Goal: Task Accomplishment & Management: Complete application form

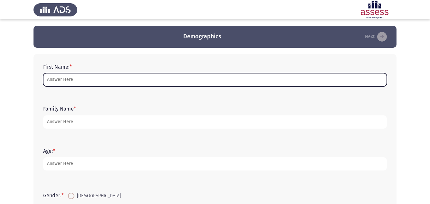
click at [122, 74] on input "First Name: *" at bounding box center [215, 79] width 344 height 13
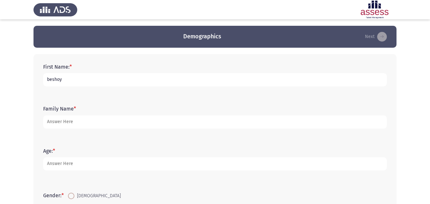
type input "beshoy"
type input "[PERSON_NAME]"
type input "30"
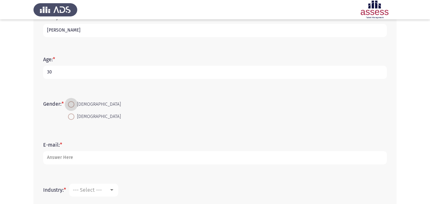
scroll to position [129, 0]
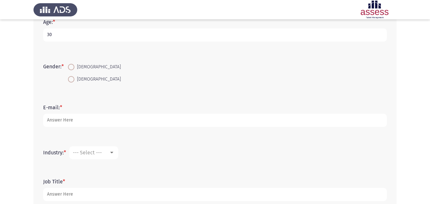
click at [72, 68] on span at bounding box center [71, 67] width 6 height 6
click at [72, 68] on input "[DEMOGRAPHIC_DATA]" at bounding box center [71, 67] width 6 height 6
radio input "true"
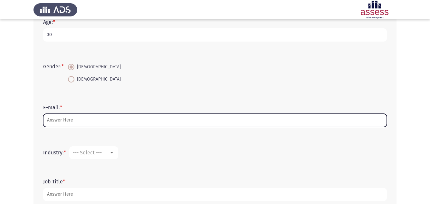
click at [72, 118] on input "E-mail: *" at bounding box center [215, 120] width 344 height 13
type input "n"
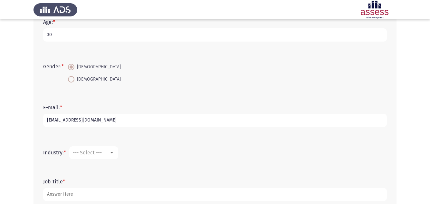
type input "[EMAIL_ADDRESS][DOMAIN_NAME]"
click at [93, 145] on div "Industry: * Consulting" at bounding box center [215, 152] width 351 height 19
click at [94, 150] on span "Consulting" at bounding box center [85, 153] width 25 height 6
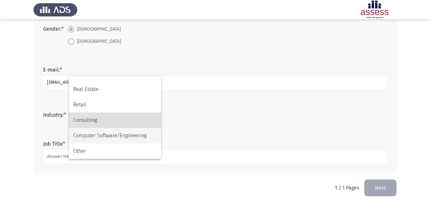
scroll to position [168, 0]
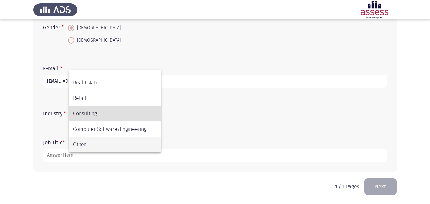
click at [93, 141] on span "Other" at bounding box center [115, 144] width 84 height 15
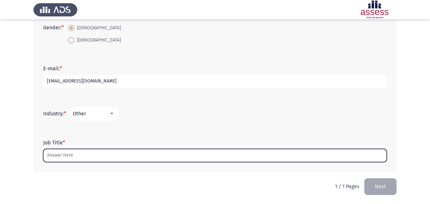
click at [88, 150] on input "Job Title *" at bounding box center [215, 155] width 344 height 13
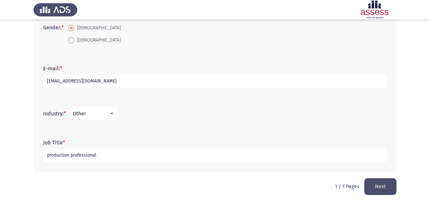
type input "production professional"
click at [385, 186] on button "Next" at bounding box center [381, 186] width 32 height 16
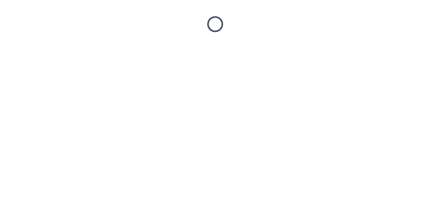
scroll to position [0, 0]
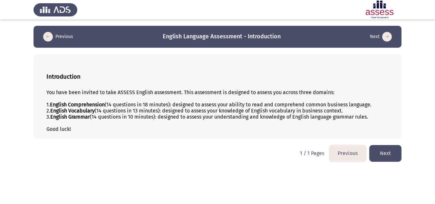
click at [380, 155] on button "Next" at bounding box center [386, 153] width 32 height 16
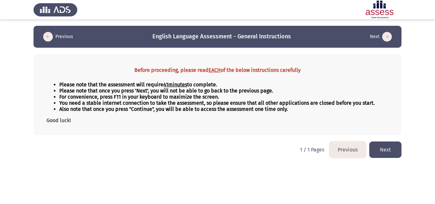
click at [374, 149] on button "Next" at bounding box center [386, 150] width 32 height 16
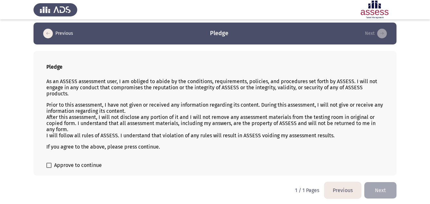
scroll to position [4, 0]
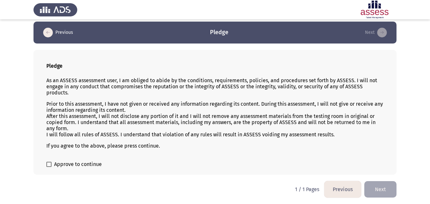
click at [43, 166] on div "Pledge As an ASSESS assessment user, I am obliged to abide by the conditions, r…" at bounding box center [215, 112] width 363 height 125
click at [49, 169] on div "Pledge As an ASSESS assessment user, I am obliged to abide by the conditions, r…" at bounding box center [215, 112] width 363 height 125
click at [49, 166] on span at bounding box center [48, 164] width 5 height 5
click at [49, 167] on input "Approve to continue" at bounding box center [49, 167] width 0 height 0
checkbox input "true"
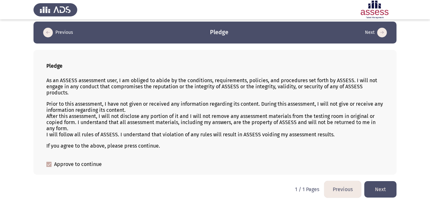
click at [381, 188] on button "Next" at bounding box center [381, 189] width 32 height 16
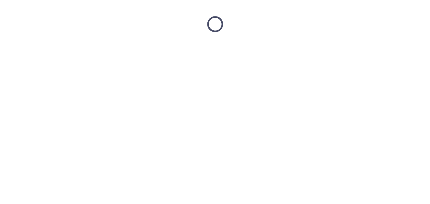
scroll to position [0, 0]
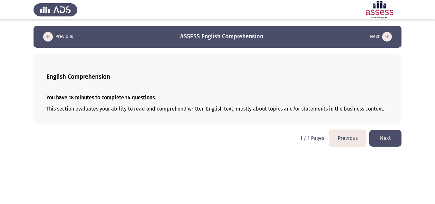
click at [373, 139] on button "Next" at bounding box center [386, 138] width 32 height 16
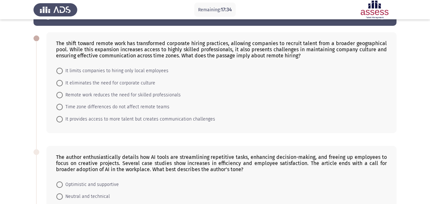
scroll to position [32, 0]
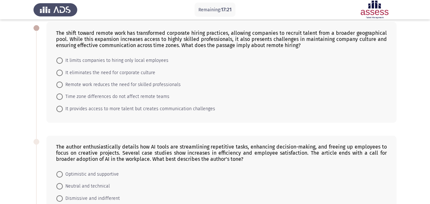
click at [124, 108] on span "It provides access to more talent but creates communication challenges" at bounding box center [139, 109] width 153 height 8
click at [63, 108] on input "It provides access to more talent but creates communication challenges" at bounding box center [59, 109] width 6 height 6
radio input "true"
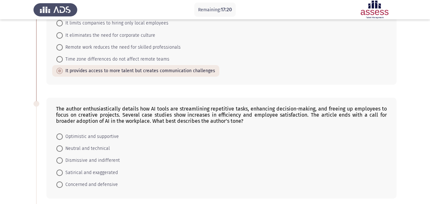
scroll to position [129, 0]
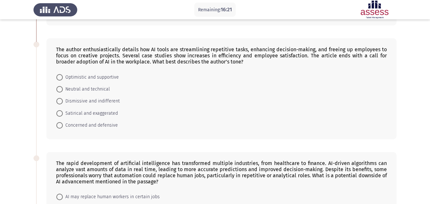
drag, startPoint x: 56, startPoint y: 46, endPoint x: 96, endPoint y: 61, distance: 42.8
click at [96, 61] on div "The author enthusiastically details how AI tools are streamlining repetitive ta…" at bounding box center [221, 88] width 351 height 101
click at [170, 63] on div "The author enthusiastically details how AI tools are streamlining repetitive ta…" at bounding box center [221, 55] width 331 height 18
click at [84, 77] on span "Optimistic and supportive" at bounding box center [91, 78] width 56 height 8
click at [63, 77] on input "Optimistic and supportive" at bounding box center [59, 77] width 6 height 6
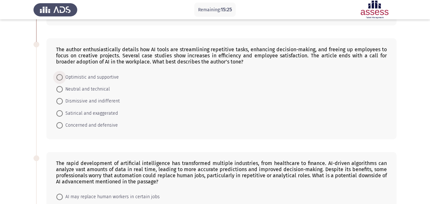
radio input "true"
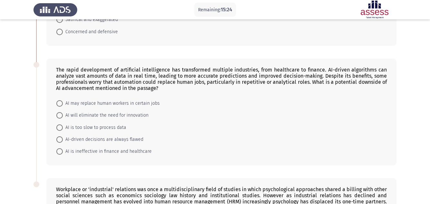
scroll to position [226, 0]
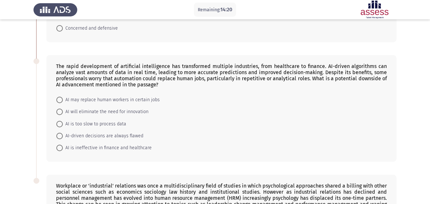
click at [131, 100] on span "AI may replace human workers in certain jobs" at bounding box center [111, 100] width 97 height 8
click at [63, 100] on input "AI may replace human workers in certain jobs" at bounding box center [59, 100] width 6 height 6
radio input "true"
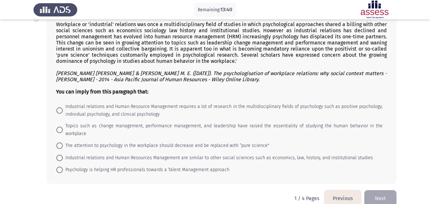
scroll to position [355, 0]
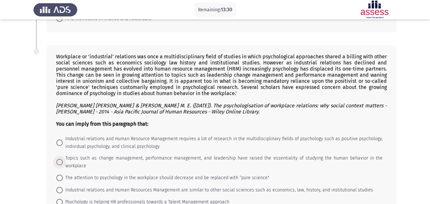
click at [63, 159] on span "Topics such as change management, performance management, and leadership have r…" at bounding box center [223, 161] width 320 height 15
click at [63, 159] on input "Topics such as change management, performance management, and leadership have r…" at bounding box center [59, 162] width 6 height 6
radio input "true"
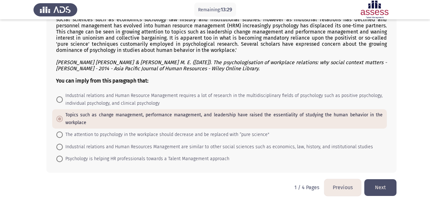
scroll to position [399, 0]
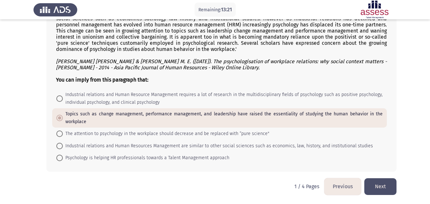
click at [375, 188] on button "Next" at bounding box center [381, 186] width 32 height 16
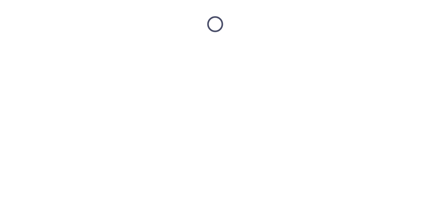
scroll to position [0, 0]
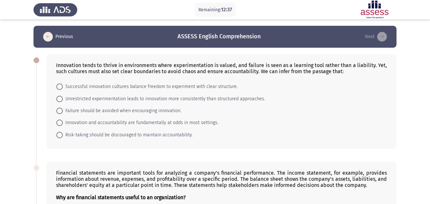
click at [142, 86] on span "Successful innovation cultures balance freedom to experiment with clear structu…" at bounding box center [150, 87] width 175 height 8
click at [63, 86] on input "Successful innovation cultures balance freedom to experiment with clear structu…" at bounding box center [59, 87] width 6 height 6
radio input "true"
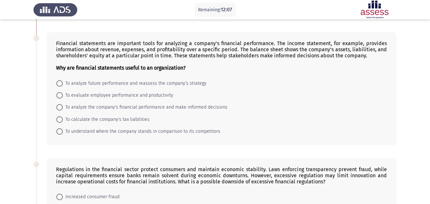
scroll to position [97, 0]
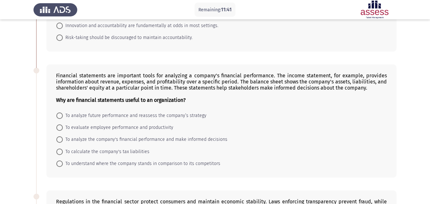
drag, startPoint x: 143, startPoint y: 87, endPoint x: 191, endPoint y: 87, distance: 47.4
click at [191, 87] on div "Financial statements are important tools for analyzing a company's financial pe…" at bounding box center [221, 88] width 331 height 31
click at [74, 114] on span "To analyze future performance and reassess the company’s strategy" at bounding box center [135, 116] width 144 height 8
click at [63, 114] on input "To analyze future performance and reassess the company’s strategy" at bounding box center [59, 116] width 6 height 6
radio input "true"
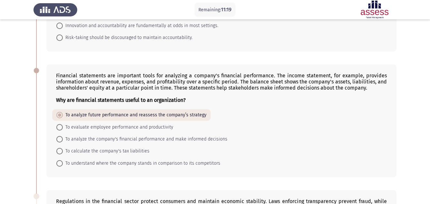
click at [101, 138] on span "To analyze the company's financial performance and make informed decisions" at bounding box center [145, 139] width 165 height 8
click at [63, 138] on input "To analyze the company's financial performance and make informed decisions" at bounding box center [59, 139] width 6 height 6
radio input "true"
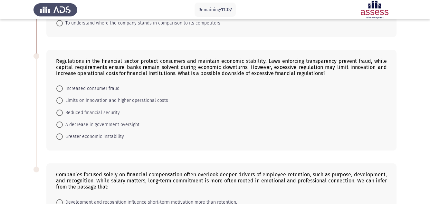
scroll to position [258, 0]
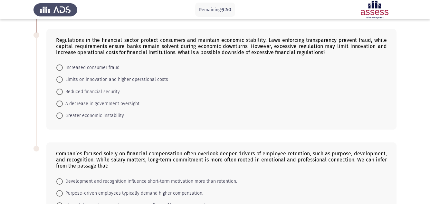
click at [123, 78] on span "Limits on innovation and higher operational costs" at bounding box center [115, 80] width 105 height 8
click at [63, 78] on input "Limits on innovation and higher operational costs" at bounding box center [59, 79] width 6 height 6
radio input "true"
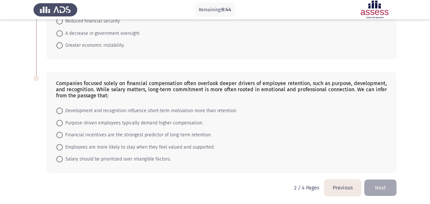
scroll to position [329, 0]
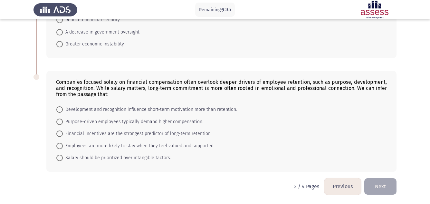
drag, startPoint x: 193, startPoint y: 82, endPoint x: 268, endPoint y: 83, distance: 74.5
click at [268, 83] on div "Companies focused solely on financial compensation often overlook deeper driver…" at bounding box center [221, 88] width 331 height 18
click at [99, 131] on span "Financial incentives are the strongest predictor of long-term retention." at bounding box center [137, 134] width 149 height 8
click at [63, 131] on input "Financial incentives are the strongest predictor of long-term retention." at bounding box center [59, 134] width 6 height 6
radio input "true"
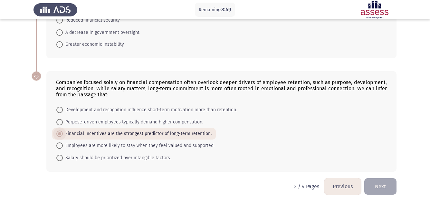
scroll to position [329, 0]
click at [381, 187] on button "Next" at bounding box center [381, 186] width 32 height 16
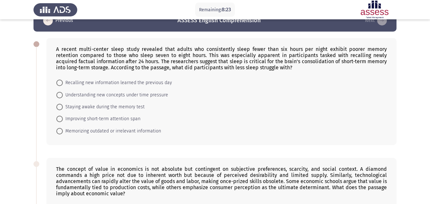
scroll to position [32, 0]
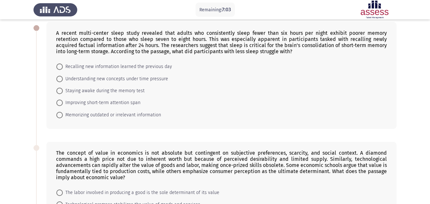
click at [145, 67] on span "Recalling new information learned the previous day" at bounding box center [117, 67] width 109 height 8
click at [63, 67] on input "Recalling new information learned the previous day" at bounding box center [59, 67] width 6 height 6
radio input "true"
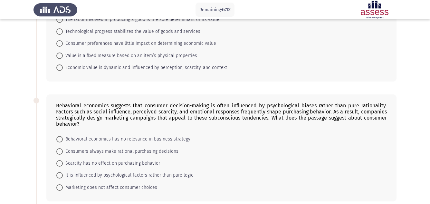
scroll to position [193, 0]
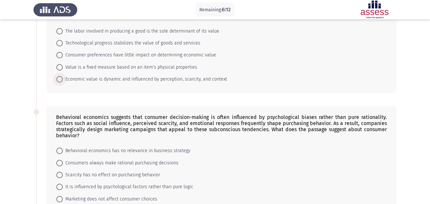
click at [99, 80] on span "Economic value is dynamic and influenced by perception, scarcity, and context" at bounding box center [145, 79] width 164 height 8
click at [63, 80] on input "Economic value is dynamic and influenced by perception, scarcity, and context" at bounding box center [59, 79] width 6 height 6
radio input "true"
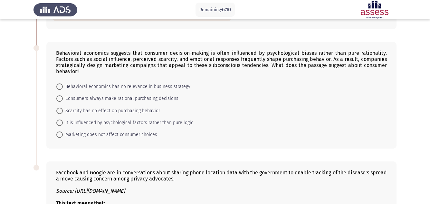
scroll to position [258, 0]
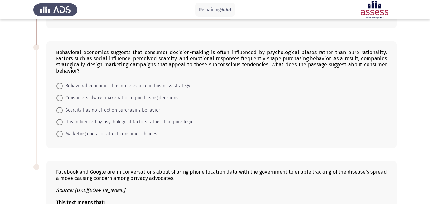
click at [100, 122] on span "It is influenced by psychological factors rather than pure logic" at bounding box center [128, 122] width 131 height 8
click at [63, 122] on input "It is influenced by psychological factors rather than pure logic" at bounding box center [59, 122] width 6 height 6
radio input "true"
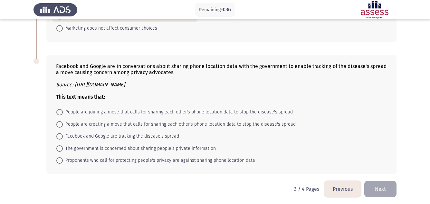
scroll to position [366, 0]
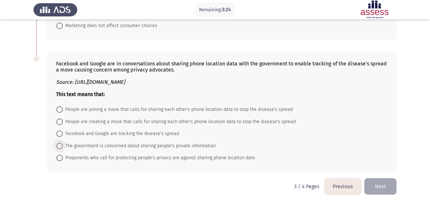
click at [84, 149] on span "The government is concerned about sharing people's private information" at bounding box center [139, 146] width 153 height 8
click at [63, 149] on input "The government is concerned about sharing people's private information" at bounding box center [59, 146] width 6 height 6
radio input "true"
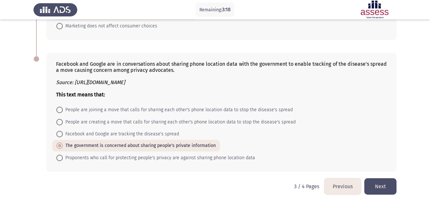
click at [382, 183] on button "Next" at bounding box center [381, 186] width 32 height 16
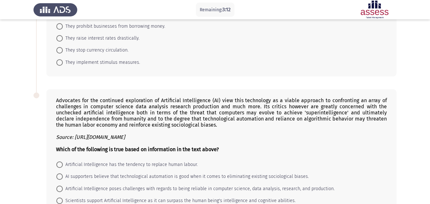
scroll to position [0, 0]
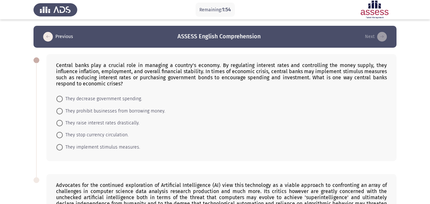
click at [105, 149] on span "They implement stimulus measures." at bounding box center [101, 147] width 77 height 8
click at [63, 149] on input "They implement stimulus measures." at bounding box center [59, 147] width 6 height 6
radio input "true"
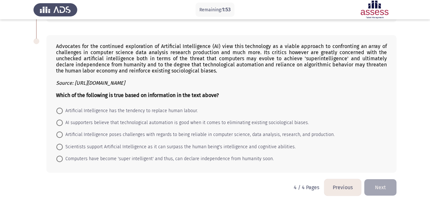
scroll to position [139, 0]
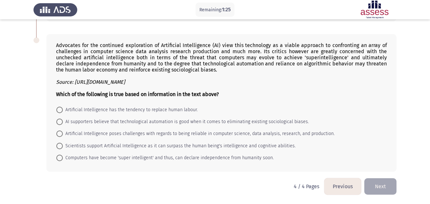
click at [103, 132] on span "Artificial Intelligence poses challenges with regards to being reliable in comp…" at bounding box center [199, 134] width 272 height 8
click at [63, 132] on input "Artificial Intelligence poses challenges with regards to being reliable in comp…" at bounding box center [59, 134] width 6 height 6
radio input "true"
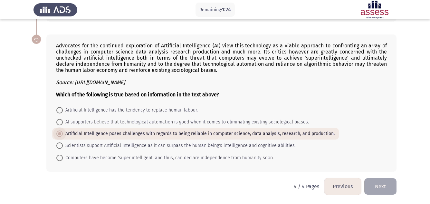
scroll to position [139, 0]
click at [128, 111] on span "Artificial Intelligence has the tendency to replace human labour." at bounding box center [130, 110] width 135 height 8
click at [63, 111] on input "Artificial Intelligence has the tendency to replace human labour." at bounding box center [59, 110] width 6 height 6
radio input "true"
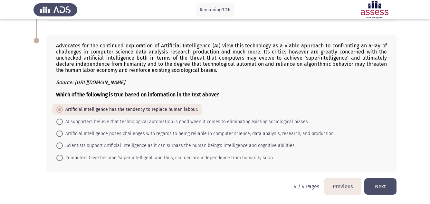
click at [385, 183] on button "Next" at bounding box center [381, 186] width 32 height 16
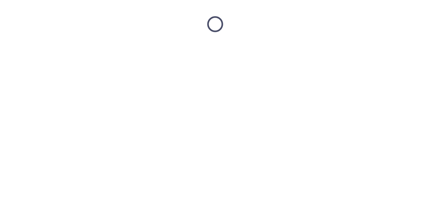
scroll to position [0, 0]
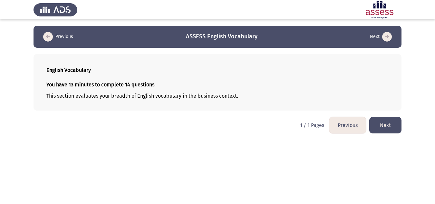
click at [372, 124] on button "Next" at bounding box center [386, 125] width 32 height 16
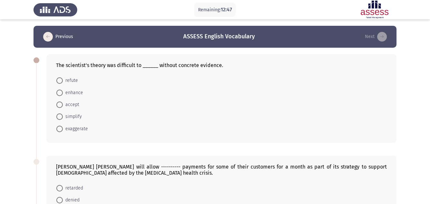
click at [72, 104] on span "accept" at bounding box center [71, 105] width 16 height 8
click at [63, 104] on input "accept" at bounding box center [59, 105] width 6 height 6
radio input "true"
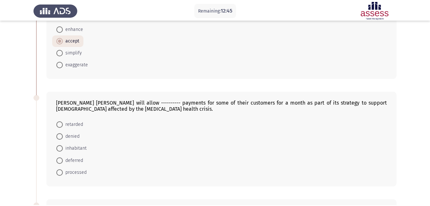
scroll to position [97, 0]
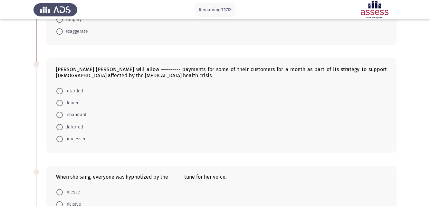
click at [60, 138] on span at bounding box center [59, 139] width 6 height 6
click at [60, 138] on input "processed" at bounding box center [59, 139] width 6 height 6
radio input "true"
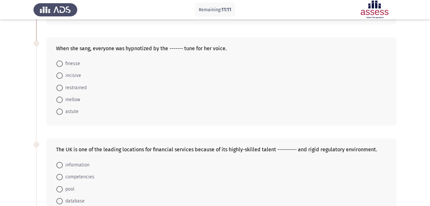
scroll to position [226, 0]
click at [77, 94] on mat-radio-button "mellow" at bounding box center [68, 99] width 32 height 12
click at [75, 98] on span "mellow" at bounding box center [71, 99] width 17 height 8
click at [63, 98] on input "mellow" at bounding box center [59, 99] width 6 height 6
radio input "true"
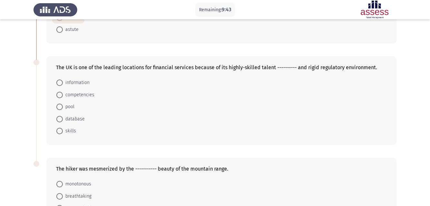
scroll to position [322, 0]
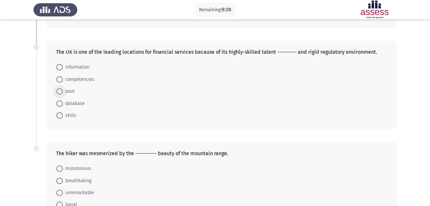
click at [71, 89] on span "pool" at bounding box center [69, 92] width 12 height 8
click at [63, 89] on input "pool" at bounding box center [59, 91] width 6 height 6
radio input "true"
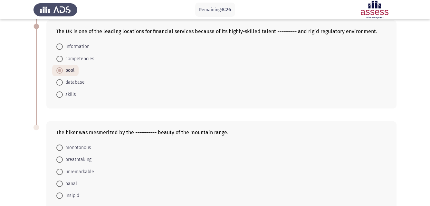
scroll to position [379, 0]
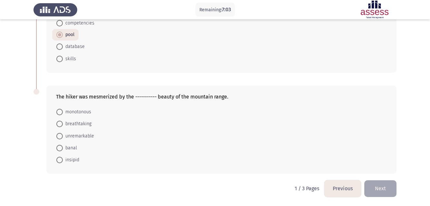
click at [74, 124] on span "breathtaking" at bounding box center [77, 124] width 29 height 8
click at [63, 124] on input "breathtaking" at bounding box center [59, 124] width 6 height 6
radio input "true"
click at [374, 183] on button "Next" at bounding box center [381, 189] width 32 height 16
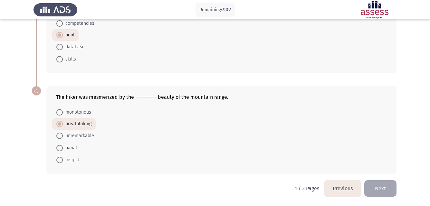
scroll to position [0, 0]
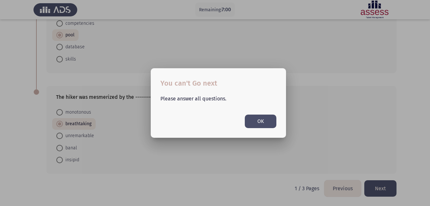
click at [278, 127] on div "Please answer all questions. OK" at bounding box center [219, 108] width 132 height 39
click at [270, 125] on button "OK" at bounding box center [261, 121] width 32 height 13
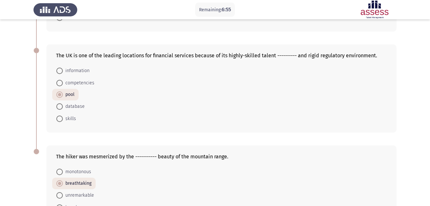
scroll to position [379, 0]
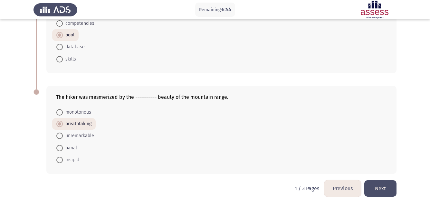
click at [371, 185] on button "Next" at bounding box center [381, 189] width 32 height 16
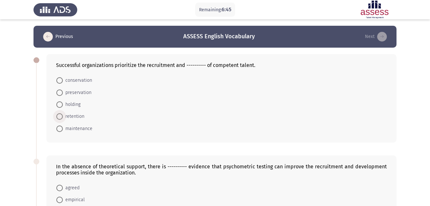
click at [79, 115] on span "retention" at bounding box center [74, 117] width 22 height 8
click at [63, 115] on input "retention" at bounding box center [59, 117] width 6 height 6
radio input "true"
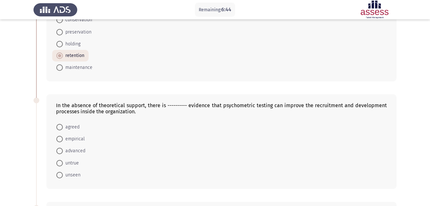
scroll to position [97, 0]
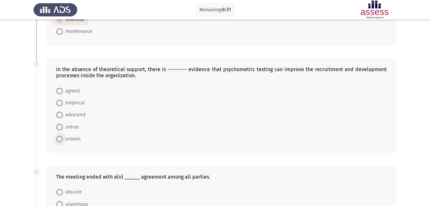
click at [67, 140] on span "unseen" at bounding box center [72, 139] width 18 height 8
click at [63, 140] on input "unseen" at bounding box center [59, 139] width 6 height 6
radio input "true"
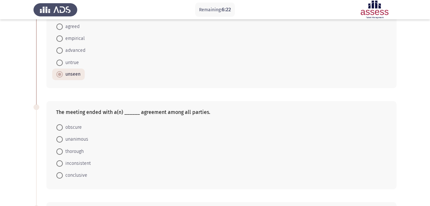
scroll to position [193, 0]
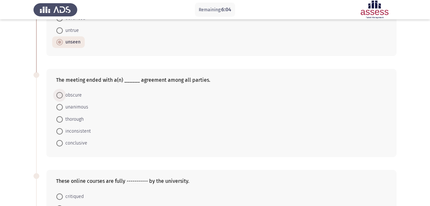
click at [72, 96] on span "obscure" at bounding box center [72, 96] width 19 height 8
click at [63, 96] on input "obscure" at bounding box center [59, 95] width 6 height 6
radio input "true"
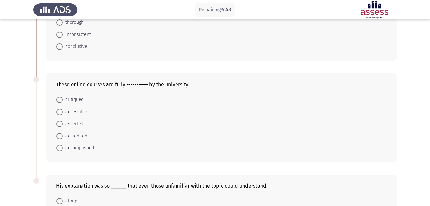
scroll to position [290, 0]
click at [75, 113] on span "accessible" at bounding box center [75, 112] width 25 height 8
click at [63, 113] on input "accessible" at bounding box center [59, 112] width 6 height 6
radio input "true"
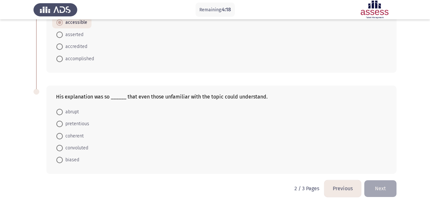
click at [86, 124] on span "pretentious" at bounding box center [76, 124] width 26 height 8
click at [63, 124] on input "pretentious" at bounding box center [59, 124] width 6 height 6
radio input "true"
click at [74, 136] on span "coherent" at bounding box center [73, 136] width 21 height 8
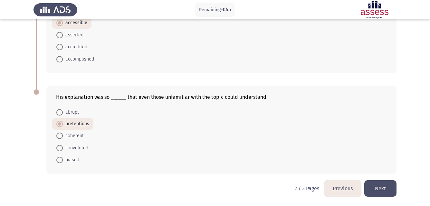
click at [63, 136] on input "coherent" at bounding box center [59, 136] width 6 height 6
radio input "true"
click at [389, 190] on button "Next" at bounding box center [381, 189] width 32 height 16
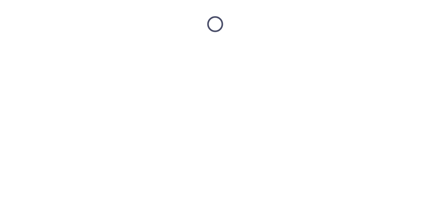
scroll to position [0, 0]
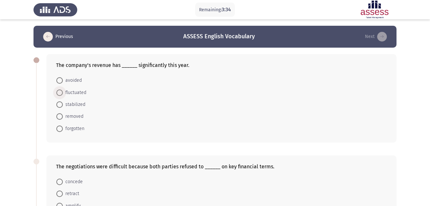
click at [73, 96] on span "fluctuated" at bounding box center [75, 93] width 24 height 8
click at [63, 96] on input "fluctuated" at bounding box center [59, 93] width 6 height 6
radio input "true"
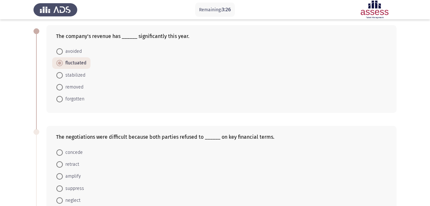
scroll to position [64, 0]
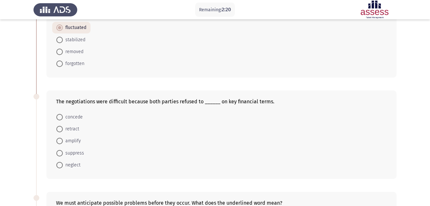
click at [72, 117] on span "concede" at bounding box center [73, 118] width 20 height 8
click at [63, 117] on input "concede" at bounding box center [59, 117] width 6 height 6
radio input "true"
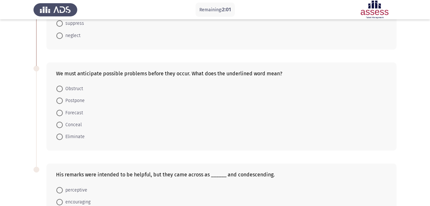
scroll to position [193, 0]
click at [74, 115] on span "Forecast" at bounding box center [73, 114] width 20 height 8
click at [63, 115] on input "Forecast" at bounding box center [59, 113] width 6 height 6
radio input "true"
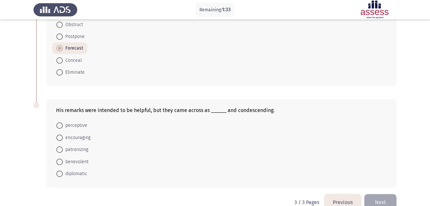
scroll to position [272, 0]
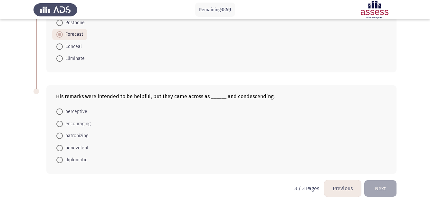
click at [74, 136] on span "patronizing" at bounding box center [75, 136] width 25 height 8
click at [63, 136] on input "patronizing" at bounding box center [59, 136] width 6 height 6
radio input "true"
click at [379, 187] on button "Next" at bounding box center [381, 189] width 32 height 16
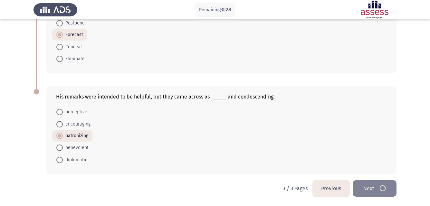
scroll to position [0, 0]
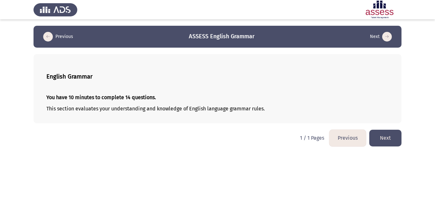
click at [377, 140] on button "Next" at bounding box center [386, 138] width 32 height 16
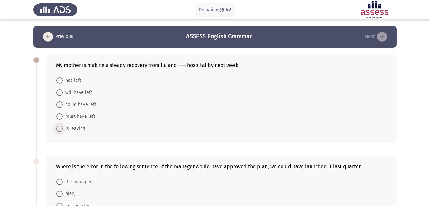
click at [82, 128] on span "is leaving" at bounding box center [74, 129] width 22 height 8
click at [63, 128] on input "is leaving" at bounding box center [59, 129] width 6 height 6
radio input "true"
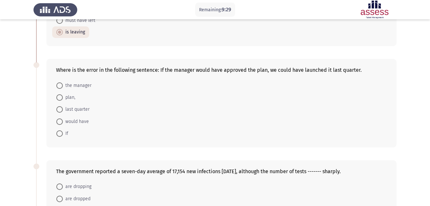
scroll to position [97, 0]
click at [80, 111] on span "last quarter" at bounding box center [76, 109] width 27 height 8
click at [63, 111] on input "last quarter" at bounding box center [59, 109] width 6 height 6
radio input "true"
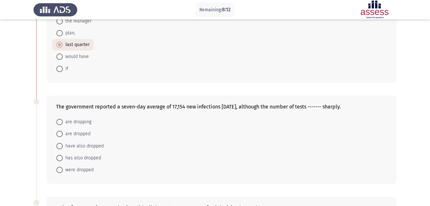
scroll to position [129, 0]
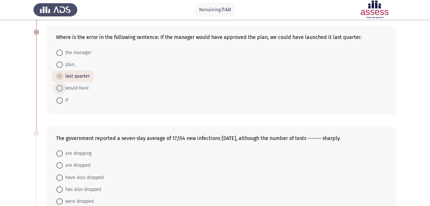
click at [73, 87] on span "would have" at bounding box center [76, 88] width 26 height 8
click at [63, 87] on input "would have" at bounding box center [59, 88] width 6 height 6
radio input "true"
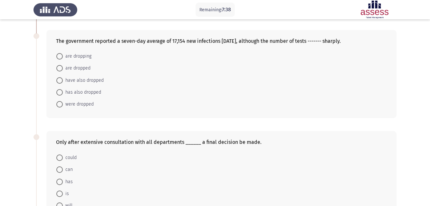
scroll to position [226, 0]
click at [84, 57] on span "are dropping" at bounding box center [77, 57] width 29 height 8
click at [63, 57] on input "are dropping" at bounding box center [59, 57] width 6 height 6
radio input "true"
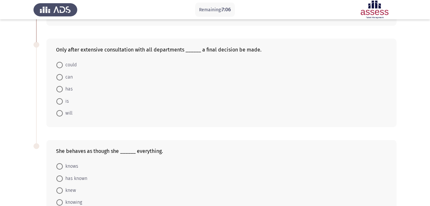
scroll to position [322, 0]
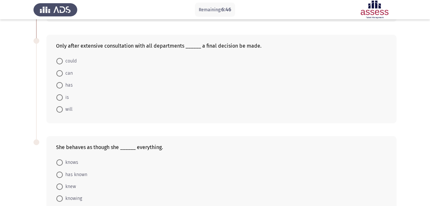
click at [63, 73] on span at bounding box center [59, 73] width 6 height 6
click at [63, 73] on input "can" at bounding box center [59, 73] width 6 height 6
radio input "true"
click at [61, 62] on span at bounding box center [59, 61] width 6 height 6
click at [61, 62] on input "could" at bounding box center [59, 61] width 6 height 6
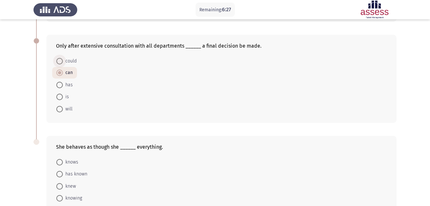
radio input "true"
click at [65, 75] on span "can" at bounding box center [68, 73] width 10 height 8
click at [63, 75] on input "can" at bounding box center [59, 73] width 6 height 6
radio input "true"
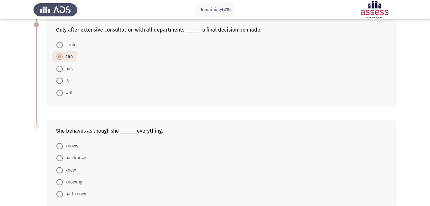
scroll to position [355, 0]
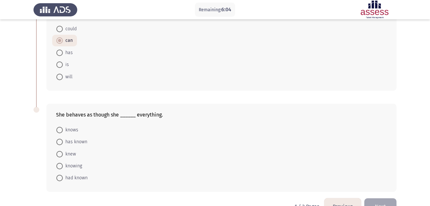
click at [67, 129] on span "knows" at bounding box center [70, 130] width 15 height 8
click at [63, 129] on input "knows" at bounding box center [59, 130] width 6 height 6
radio input "true"
click at [83, 143] on span "has known" at bounding box center [75, 142] width 25 height 8
click at [63, 143] on input "has known" at bounding box center [59, 142] width 6 height 6
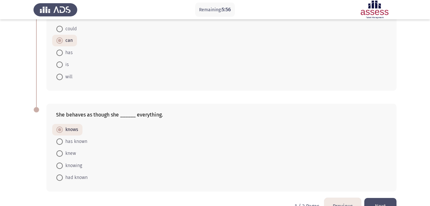
radio input "true"
click at [69, 154] on span "knew" at bounding box center [69, 154] width 13 height 8
click at [63, 154] on input "knew" at bounding box center [59, 154] width 6 height 6
radio input "true"
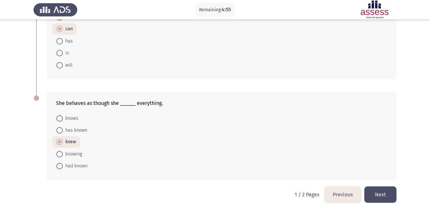
scroll to position [372, 0]
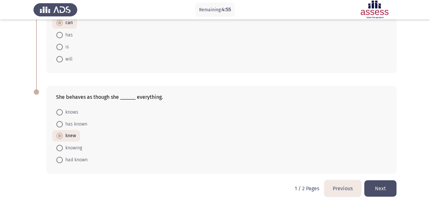
click at [385, 196] on button "Next" at bounding box center [381, 189] width 32 height 16
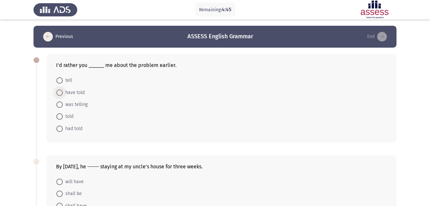
click at [74, 92] on span "have told" at bounding box center [74, 93] width 22 height 8
click at [63, 92] on input "have told" at bounding box center [59, 93] width 6 height 6
radio input "true"
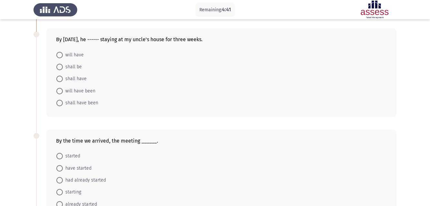
scroll to position [129, 0]
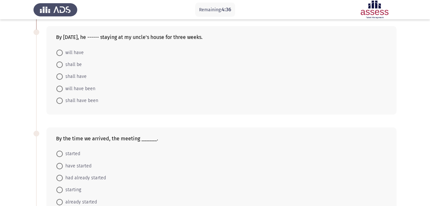
click at [73, 63] on span "shall be" at bounding box center [72, 65] width 19 height 8
click at [63, 63] on input "shall be" at bounding box center [59, 65] width 6 height 6
radio input "true"
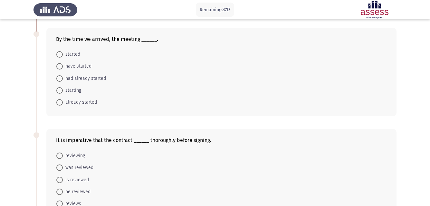
scroll to position [193, 0]
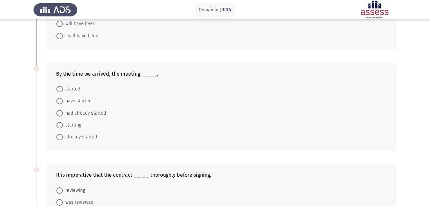
click at [72, 90] on span "started" at bounding box center [71, 89] width 17 height 8
click at [63, 90] on input "started" at bounding box center [59, 89] width 6 height 6
radio input "true"
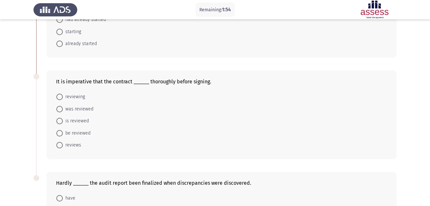
scroll to position [244, 0]
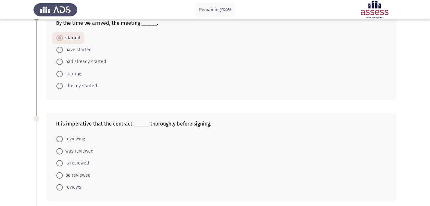
click at [98, 64] on span "had already started" at bounding box center [84, 62] width 43 height 8
click at [63, 64] on input "had already started" at bounding box center [59, 62] width 6 height 6
radio input "true"
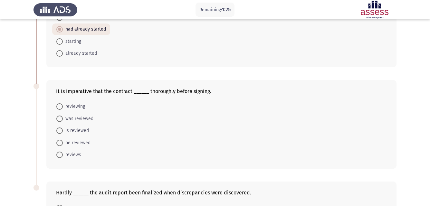
scroll to position [277, 0]
click at [85, 121] on span "was reviewed" at bounding box center [78, 119] width 31 height 8
click at [63, 121] on input "was reviewed" at bounding box center [59, 119] width 6 height 6
radio input "true"
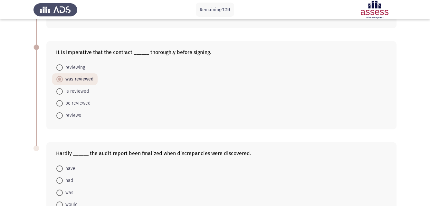
scroll to position [373, 0]
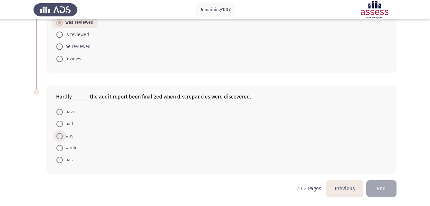
click at [68, 134] on span "was" at bounding box center [68, 137] width 11 height 8
click at [63, 134] on input "was" at bounding box center [59, 136] width 6 height 6
radio input "true"
click at [68, 124] on span "had" at bounding box center [68, 125] width 10 height 8
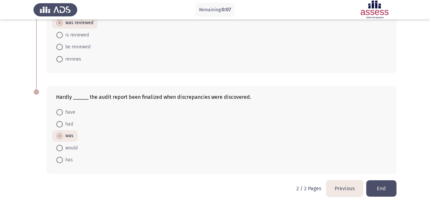
click at [63, 124] on input "had" at bounding box center [59, 124] width 6 height 6
radio input "true"
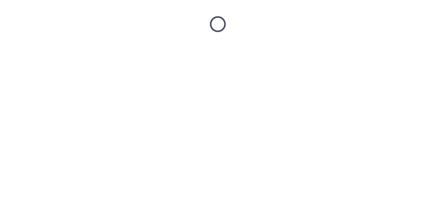
scroll to position [0, 0]
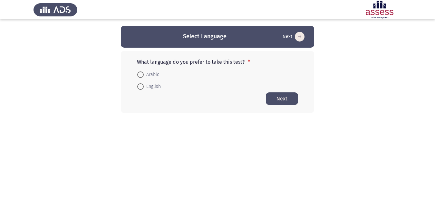
click at [156, 86] on span "English" at bounding box center [152, 87] width 17 height 8
click at [144, 86] on input "English" at bounding box center [140, 87] width 6 height 6
radio input "true"
click at [285, 97] on button "Next" at bounding box center [282, 98] width 32 height 13
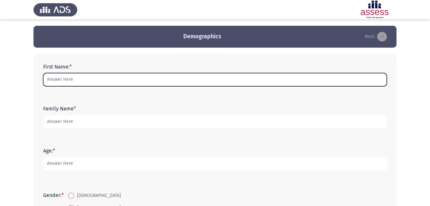
click at [138, 78] on input "First Name: *" at bounding box center [215, 79] width 344 height 13
click at [199, 85] on input "First Name: *" at bounding box center [215, 79] width 344 height 13
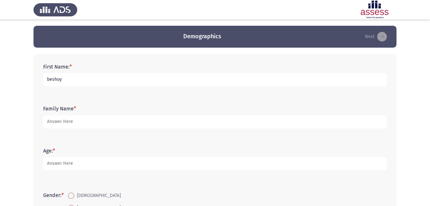
type input "beshoy"
type input "[PERSON_NAME]"
type input "30"
click at [68, 193] on input "[DEMOGRAPHIC_DATA]" at bounding box center [71, 196] width 6 height 6
radio input "true"
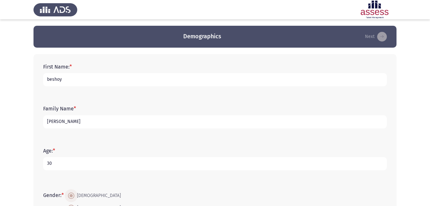
scroll to position [146, 0]
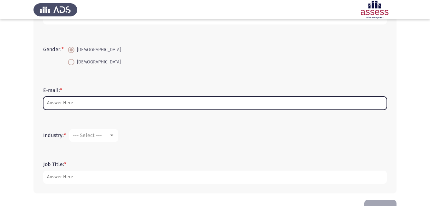
click at [143, 103] on input "E-mail: *" at bounding box center [215, 103] width 344 height 13
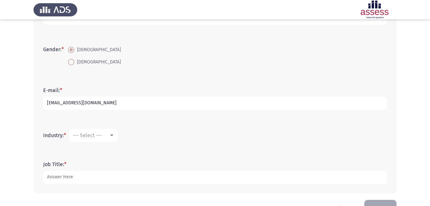
type input "[EMAIL_ADDRESS][DOMAIN_NAME]"
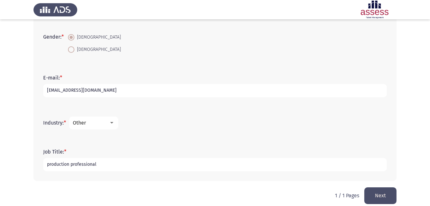
scroll to position [166, 0]
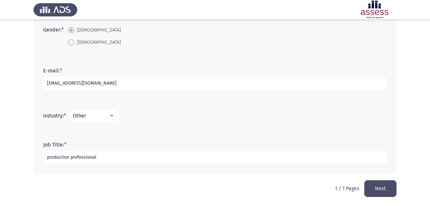
type input "production professional"
click at [371, 185] on button "Next" at bounding box center [381, 189] width 32 height 16
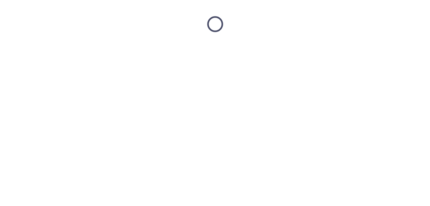
scroll to position [0, 0]
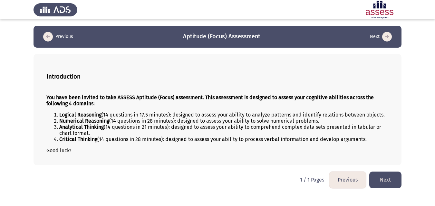
click at [372, 178] on button "Next" at bounding box center [386, 180] width 32 height 16
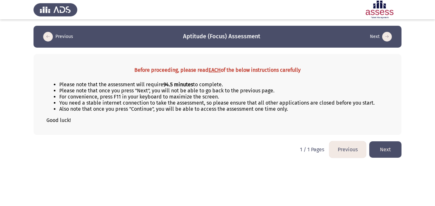
click at [390, 151] on button "Next" at bounding box center [386, 150] width 32 height 16
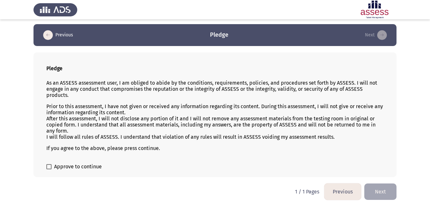
scroll to position [2, 0]
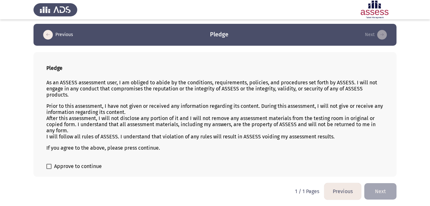
click at [60, 169] on span "Approve to continue" at bounding box center [78, 167] width 48 height 8
click at [49, 169] on input "Approve to continue" at bounding box center [49, 169] width 0 height 0
checkbox input "true"
click at [379, 191] on button "Next" at bounding box center [381, 191] width 32 height 16
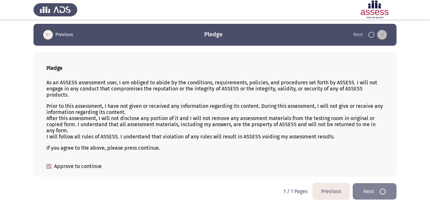
scroll to position [0, 0]
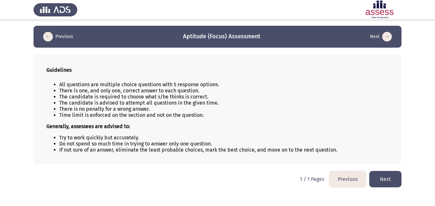
click at [378, 179] on button "Next" at bounding box center [386, 179] width 32 height 16
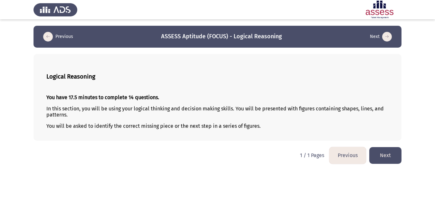
click at [381, 153] on button "Next" at bounding box center [386, 155] width 32 height 16
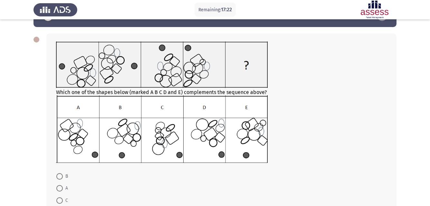
scroll to position [32, 0]
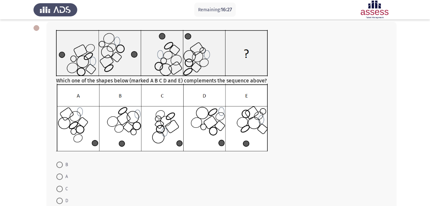
click at [57, 189] on span at bounding box center [59, 189] width 6 height 6
click at [57, 189] on input "C" at bounding box center [59, 189] width 6 height 6
radio input "true"
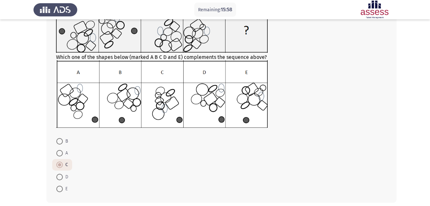
scroll to position [85, 0]
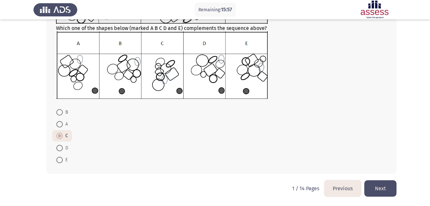
click at [388, 187] on button "Next" at bounding box center [381, 189] width 32 height 16
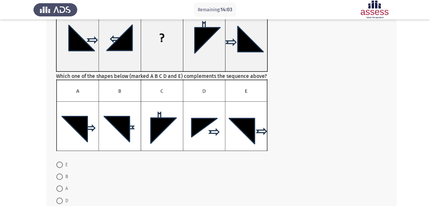
scroll to position [49, 0]
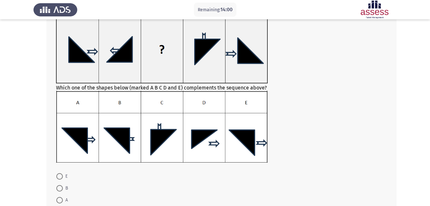
click at [61, 186] on span at bounding box center [59, 188] width 6 height 6
click at [61, 186] on input "B" at bounding box center [59, 188] width 6 height 6
radio input "true"
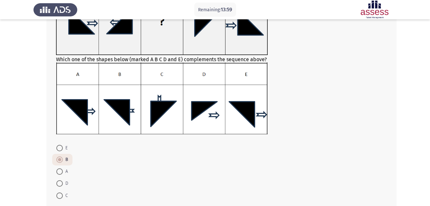
scroll to position [113, 0]
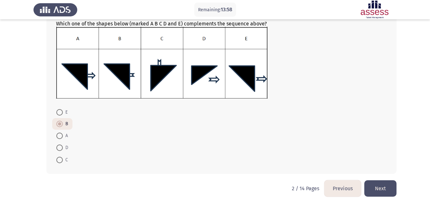
click at [390, 187] on button "Next" at bounding box center [381, 189] width 32 height 16
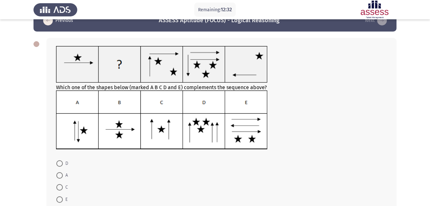
scroll to position [35, 0]
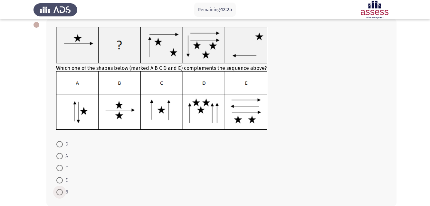
click at [63, 190] on span at bounding box center [59, 192] width 6 height 6
click at [63, 190] on input "B" at bounding box center [59, 192] width 6 height 6
radio input "true"
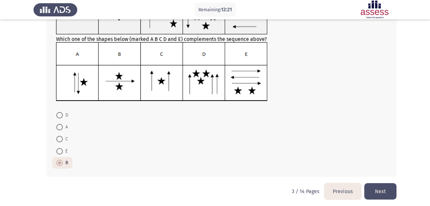
scroll to position [67, 0]
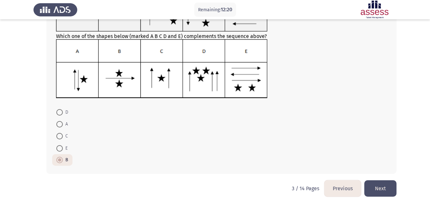
click at [385, 181] on button "Next" at bounding box center [381, 189] width 32 height 16
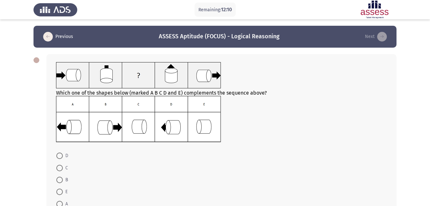
click at [66, 168] on span "C" at bounding box center [65, 168] width 5 height 8
click at [63, 168] on input "C" at bounding box center [59, 168] width 6 height 6
radio input "true"
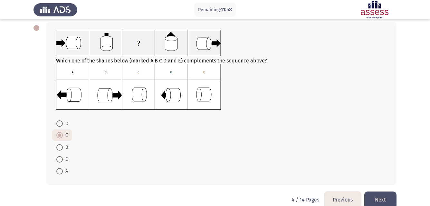
click at [387, 201] on button "Next" at bounding box center [381, 200] width 32 height 16
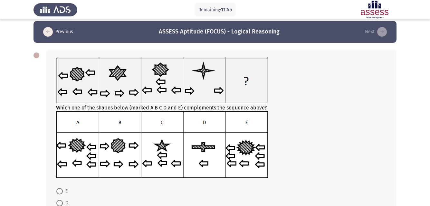
scroll to position [0, 0]
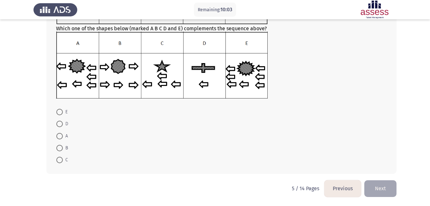
click at [63, 139] on span at bounding box center [59, 136] width 6 height 6
click at [63, 139] on input "A" at bounding box center [59, 136] width 6 height 6
radio input "true"
click at [383, 189] on button "Next" at bounding box center [381, 189] width 32 height 16
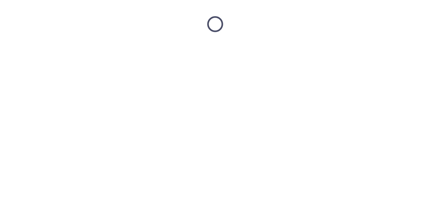
scroll to position [0, 0]
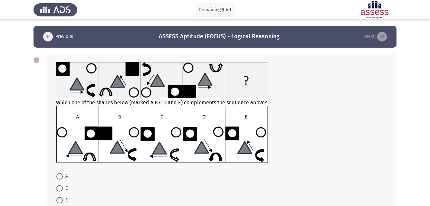
click at [53, 38] on button "Previous" at bounding box center [58, 37] width 34 height 10
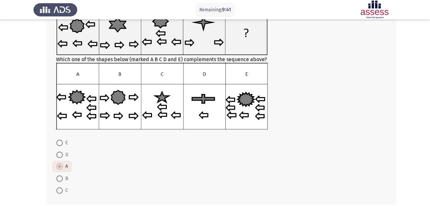
scroll to position [84, 0]
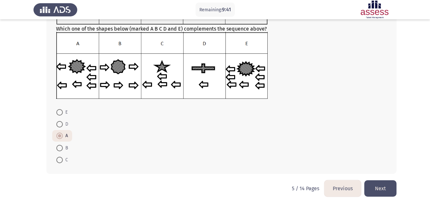
click at [388, 194] on button "Next" at bounding box center [381, 189] width 32 height 16
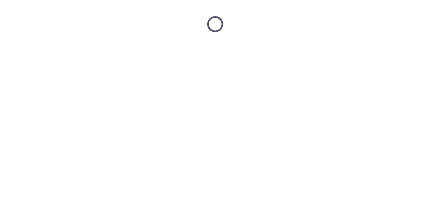
scroll to position [0, 0]
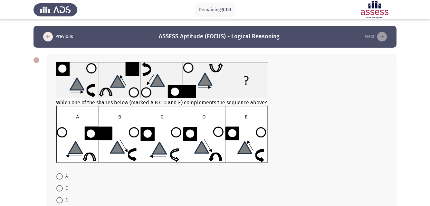
click at [64, 198] on span "E" at bounding box center [65, 201] width 5 height 8
click at [63, 198] on input "E" at bounding box center [59, 200] width 6 height 6
radio input "true"
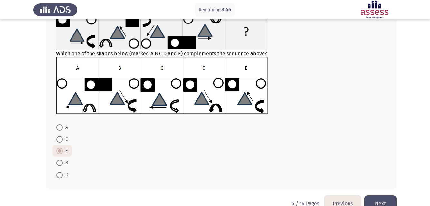
scroll to position [64, 0]
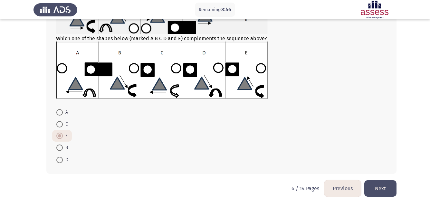
click at [387, 189] on button "Next" at bounding box center [381, 189] width 32 height 16
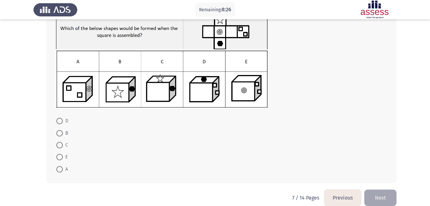
scroll to position [59, 0]
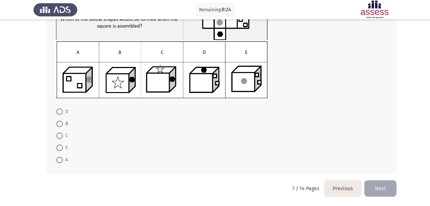
click at [60, 110] on span at bounding box center [59, 112] width 6 height 6
click at [60, 110] on input "D" at bounding box center [59, 112] width 6 height 6
radio input "true"
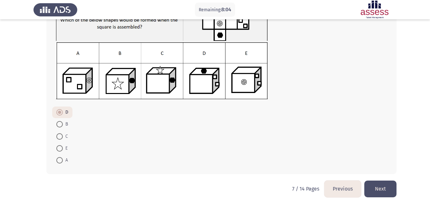
scroll to position [58, 0]
click at [387, 187] on button "Next" at bounding box center [381, 189] width 32 height 16
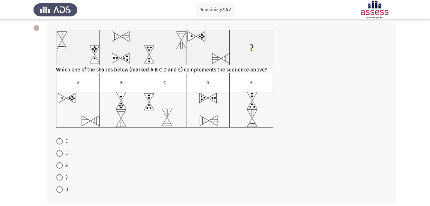
scroll to position [0, 0]
click at [64, 140] on span "E" at bounding box center [65, 142] width 5 height 8
click at [63, 140] on input "E" at bounding box center [59, 141] width 6 height 6
radio input "true"
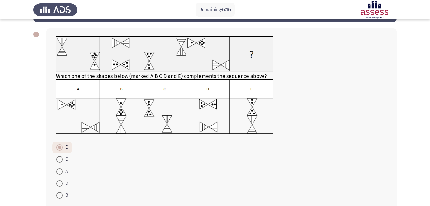
scroll to position [61, 0]
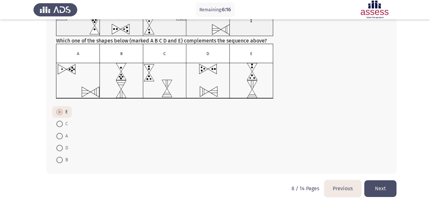
click at [384, 191] on button "Next" at bounding box center [381, 189] width 32 height 16
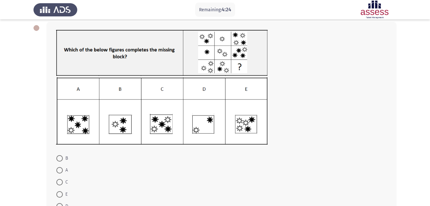
scroll to position [64, 0]
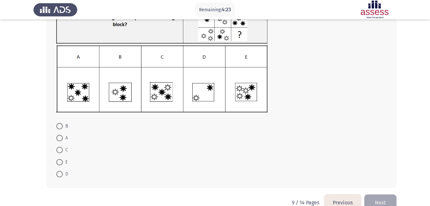
click at [63, 172] on span at bounding box center [59, 174] width 6 height 6
click at [63, 172] on input "D" at bounding box center [59, 174] width 6 height 6
radio input "true"
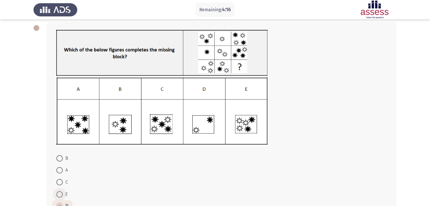
click at [62, 193] on span at bounding box center [59, 195] width 6 height 6
click at [62, 193] on input "E" at bounding box center [59, 195] width 6 height 6
radio input "true"
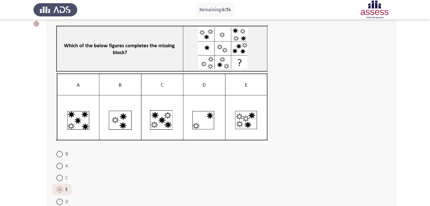
scroll to position [64, 0]
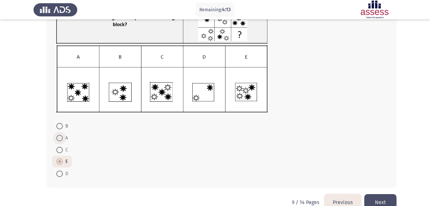
click at [61, 139] on span at bounding box center [59, 138] width 6 height 6
click at [61, 139] on input "A" at bounding box center [59, 138] width 6 height 6
radio input "true"
click at [380, 205] on button "Next" at bounding box center [381, 202] width 32 height 16
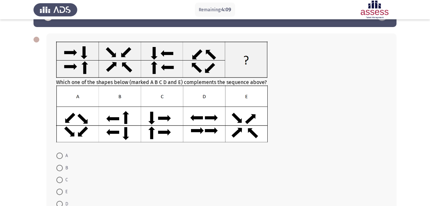
scroll to position [32, 0]
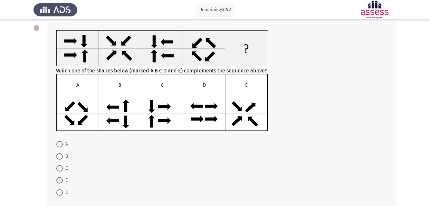
click at [57, 192] on span at bounding box center [59, 193] width 6 height 6
click at [57, 192] on input "D" at bounding box center [59, 193] width 6 height 6
radio input "true"
click at [62, 155] on span at bounding box center [59, 156] width 6 height 6
click at [62, 155] on input "B" at bounding box center [59, 156] width 6 height 6
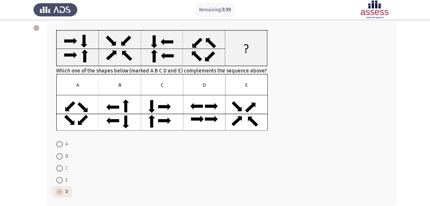
radio input "true"
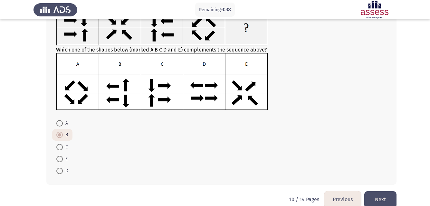
scroll to position [64, 0]
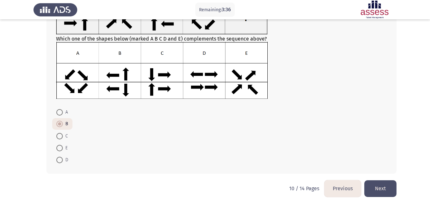
click at [384, 190] on button "Next" at bounding box center [381, 189] width 32 height 16
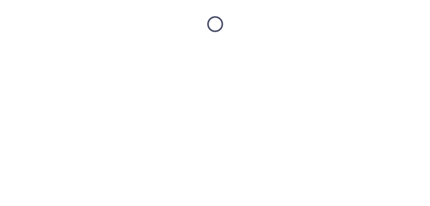
scroll to position [0, 0]
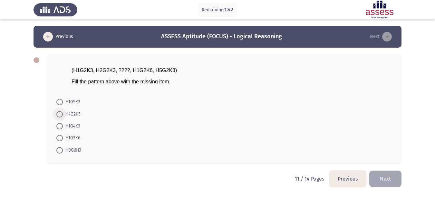
click at [74, 112] on span "H4G2K3" at bounding box center [72, 115] width 18 height 8
click at [63, 112] on input "H4G2K3" at bounding box center [59, 114] width 6 height 6
radio input "true"
click at [391, 183] on button "Next" at bounding box center [386, 178] width 32 height 16
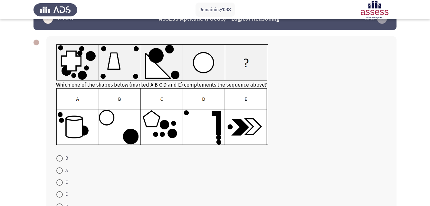
scroll to position [32, 0]
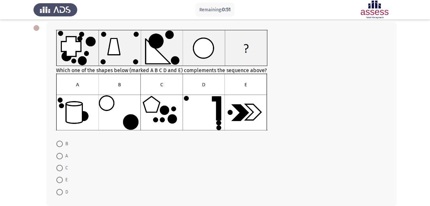
click at [66, 167] on span "C" at bounding box center [65, 168] width 5 height 8
click at [63, 167] on input "C" at bounding box center [59, 168] width 6 height 6
radio input "true"
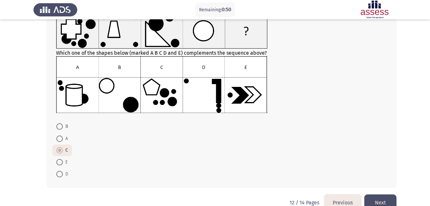
scroll to position [64, 0]
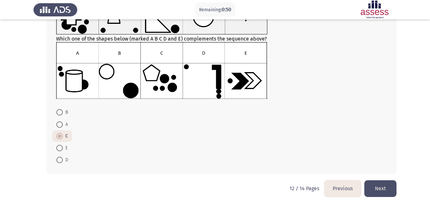
click at [380, 189] on button "Next" at bounding box center [381, 189] width 32 height 16
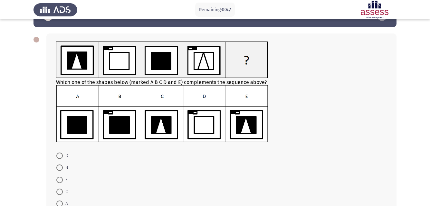
scroll to position [32, 0]
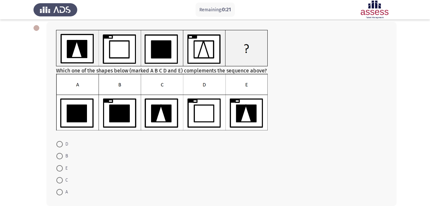
click at [60, 190] on span at bounding box center [59, 192] width 6 height 6
click at [60, 190] on input "A" at bounding box center [59, 192] width 6 height 6
radio input "true"
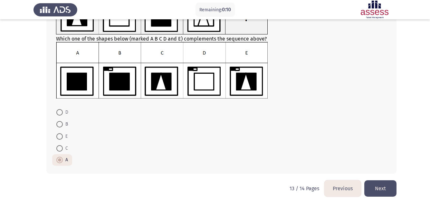
scroll to position [32, 0]
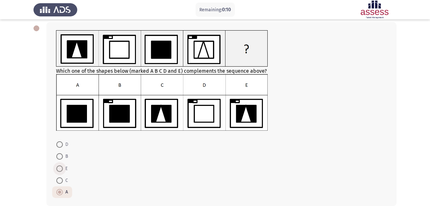
click at [68, 169] on span "E" at bounding box center [65, 169] width 5 height 8
click at [63, 169] on input "E" at bounding box center [59, 169] width 6 height 6
radio input "true"
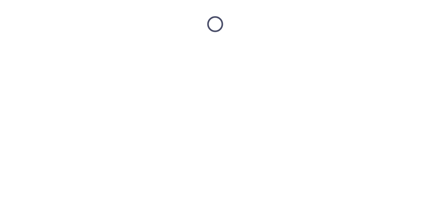
scroll to position [0, 0]
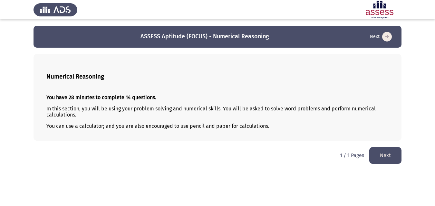
click at [397, 157] on button "Next" at bounding box center [386, 155] width 32 height 16
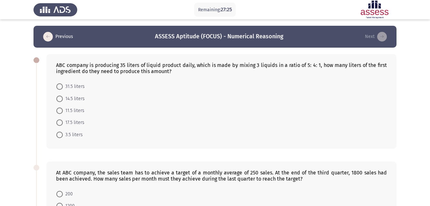
click at [71, 124] on span "17.5 liters" at bounding box center [74, 123] width 22 height 8
click at [63, 124] on input "17.5 liters" at bounding box center [59, 123] width 6 height 6
radio input "true"
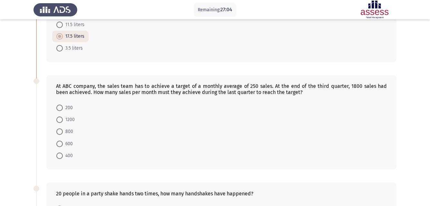
scroll to position [97, 0]
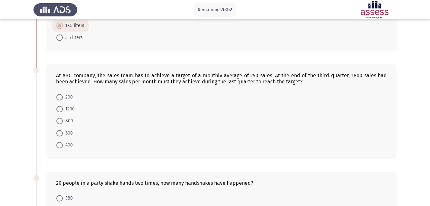
drag, startPoint x: 109, startPoint y: 81, endPoint x: 169, endPoint y: 80, distance: 59.7
click at [169, 80] on div "At ABC company, the sales team has to achieve a target of a monthly average of …" at bounding box center [221, 79] width 331 height 12
click at [100, 138] on form "200 1200 800 600 400" at bounding box center [221, 121] width 331 height 60
click at [64, 133] on span "600" at bounding box center [68, 134] width 10 height 8
click at [63, 133] on input "600" at bounding box center [59, 133] width 6 height 6
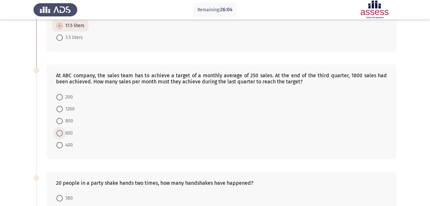
radio input "true"
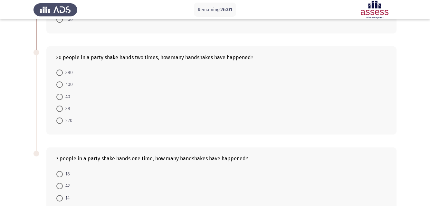
scroll to position [226, 0]
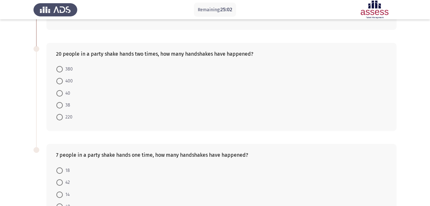
click at [64, 69] on span "380" at bounding box center [68, 69] width 10 height 8
click at [63, 69] on input "380" at bounding box center [59, 69] width 6 height 6
radio input "true"
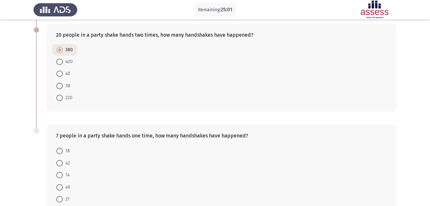
scroll to position [284, 0]
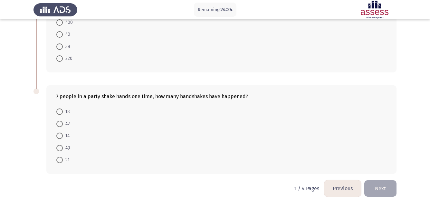
click at [63, 158] on span "21" at bounding box center [66, 160] width 7 height 8
click at [63, 158] on input "21" at bounding box center [59, 160] width 6 height 6
radio input "true"
click at [390, 192] on button "Next" at bounding box center [381, 189] width 32 height 16
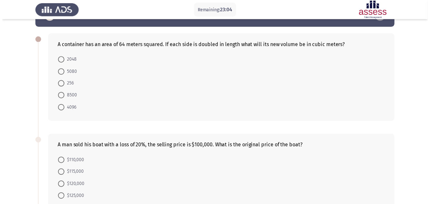
scroll to position [32, 0]
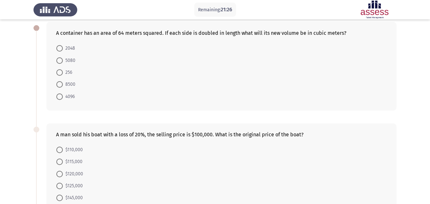
click at [66, 73] on span "256" at bounding box center [67, 73] width 9 height 8
click at [63, 73] on input "256" at bounding box center [59, 72] width 6 height 6
radio input "true"
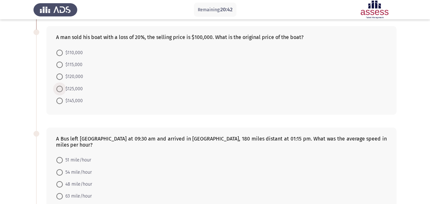
click at [74, 87] on span "$125,000" at bounding box center [73, 89] width 20 height 8
click at [63, 87] on input "$125,000" at bounding box center [59, 89] width 6 height 6
radio input "true"
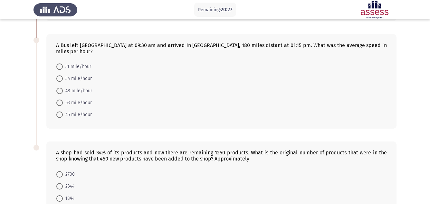
scroll to position [226, 0]
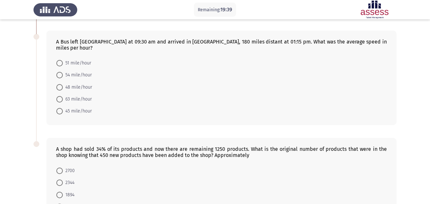
click at [90, 95] on span "63 mile/hour" at bounding box center [77, 99] width 29 height 8
click at [63, 96] on input "63 mile/hour" at bounding box center [59, 99] width 6 height 6
radio input "true"
click at [58, 84] on span at bounding box center [59, 87] width 6 height 6
click at [58, 84] on input "48 mile/hour" at bounding box center [59, 87] width 6 height 6
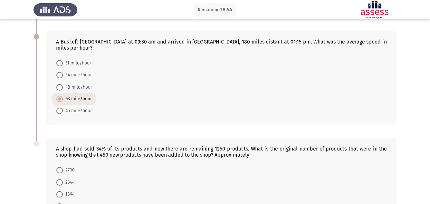
radio input "true"
click at [60, 85] on span at bounding box center [59, 86] width 3 height 3
click at [60, 84] on input "48 mile/hour" at bounding box center [59, 87] width 6 height 6
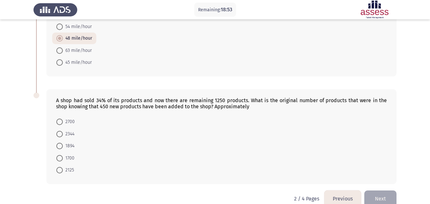
scroll to position [280, 0]
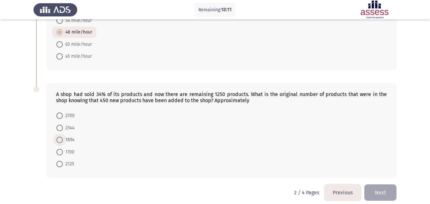
click at [73, 136] on span "1894" at bounding box center [69, 140] width 12 height 8
click at [63, 137] on input "1894" at bounding box center [59, 140] width 6 height 6
radio input "true"
click at [69, 124] on span "2344" at bounding box center [69, 128] width 12 height 8
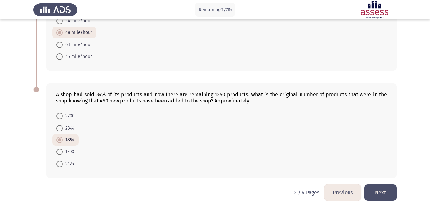
click at [63, 125] on input "2344" at bounding box center [59, 128] width 6 height 6
radio input "true"
click at [75, 146] on mat-radio-button "1700" at bounding box center [65, 152] width 26 height 12
click at [381, 188] on button "Next" at bounding box center [381, 192] width 32 height 16
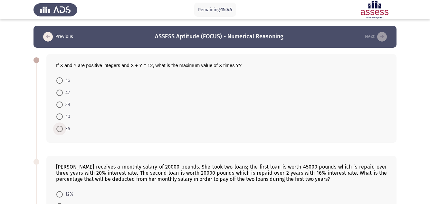
click at [61, 127] on span at bounding box center [59, 129] width 6 height 6
click at [61, 127] on input "36" at bounding box center [59, 129] width 6 height 6
radio input "true"
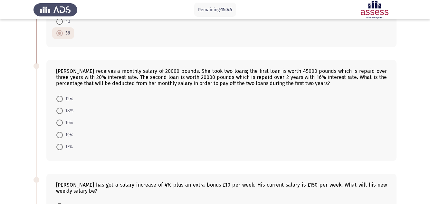
scroll to position [97, 0]
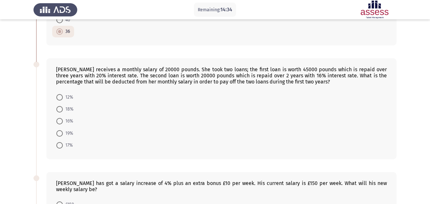
click at [36, 67] on div at bounding box center [37, 65] width 6 height 6
click at [84, 114] on form "12% 18% 16% 19% 17%" at bounding box center [221, 121] width 331 height 60
click at [66, 122] on span "16%" at bounding box center [68, 121] width 10 height 8
click at [63, 122] on input "16%" at bounding box center [59, 121] width 6 height 6
radio input "true"
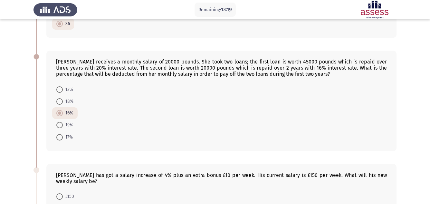
scroll to position [226, 0]
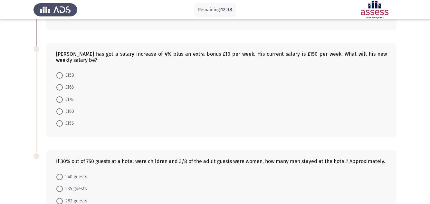
click at [68, 88] on span "£166" at bounding box center [68, 88] width 11 height 8
click at [63, 88] on input "£166" at bounding box center [59, 87] width 6 height 6
radio input "true"
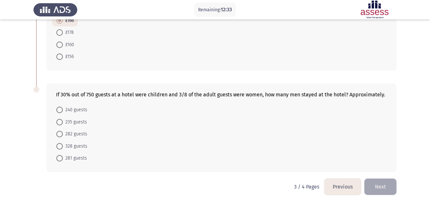
scroll to position [292, 0]
click at [188, 158] on form "240 guests 235 guests 282 guests 328 guests 281 guests" at bounding box center [221, 134] width 331 height 60
click at [83, 108] on span "240 guests" at bounding box center [75, 110] width 25 height 8
click at [63, 108] on input "240 guests" at bounding box center [59, 109] width 6 height 6
radio input "true"
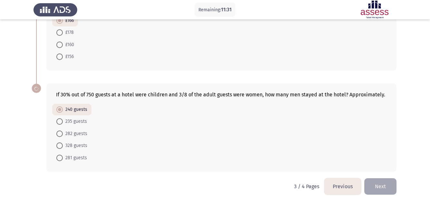
scroll to position [292, 0]
click at [100, 128] on form "240 guests 235 guests 282 guests 328 guests 281 guests" at bounding box center [221, 134] width 331 height 60
click at [374, 183] on button "Next" at bounding box center [381, 186] width 32 height 16
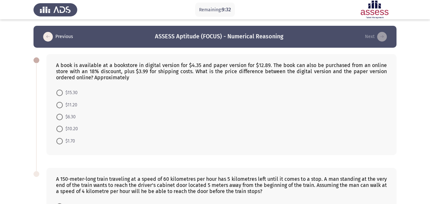
click at [68, 133] on span "$10.20" at bounding box center [70, 129] width 15 height 8
click at [63, 132] on input "$10.20" at bounding box center [59, 129] width 6 height 6
radio input "true"
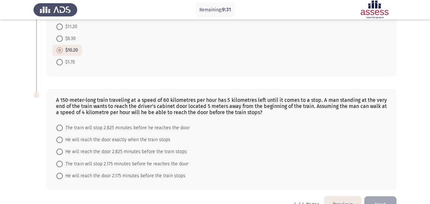
scroll to position [96, 0]
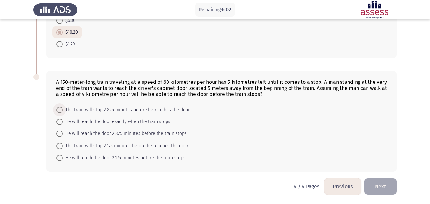
click at [125, 108] on span "The train will stop 2.825 minutes before he reaches the door" at bounding box center [126, 110] width 127 height 8
click at [63, 108] on input "The train will stop 2.825 minutes before he reaches the door" at bounding box center [59, 110] width 6 height 6
radio input "true"
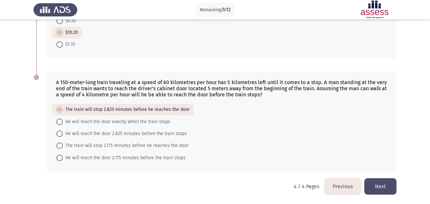
click at [109, 133] on span "He will reach the door 2.825 minutes before the train stops" at bounding box center [125, 134] width 124 height 8
click at [63, 133] on input "He will reach the door 2.825 minutes before the train stops" at bounding box center [59, 134] width 6 height 6
radio input "true"
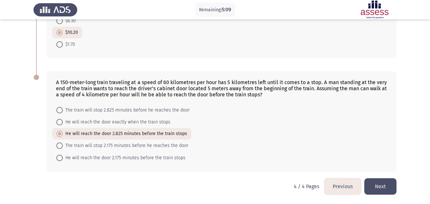
click at [384, 189] on button "Next" at bounding box center [381, 186] width 32 height 16
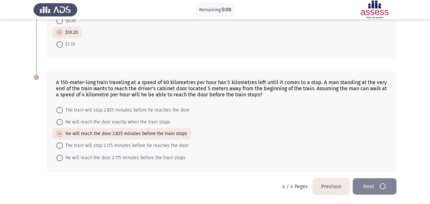
scroll to position [0, 0]
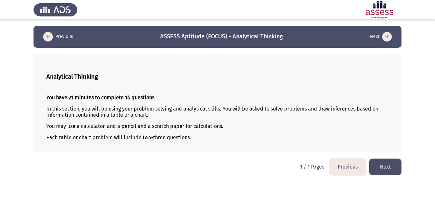
click at [394, 172] on button "Next" at bounding box center [386, 167] width 32 height 16
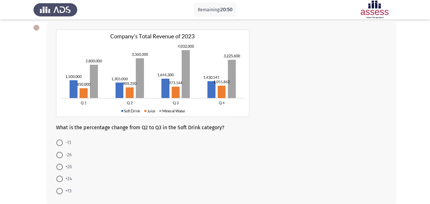
scroll to position [32, 0]
click at [63, 144] on span "-13" at bounding box center [67, 143] width 8 height 8
click at [63, 144] on input "-13" at bounding box center [59, 143] width 6 height 6
radio input "true"
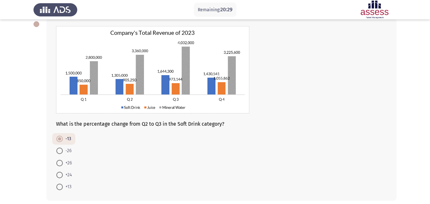
scroll to position [65, 0]
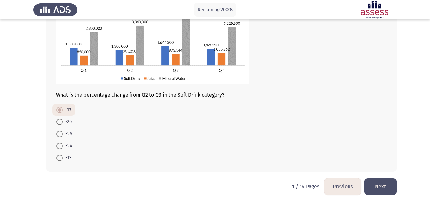
click at [393, 188] on button "Next" at bounding box center [381, 186] width 32 height 16
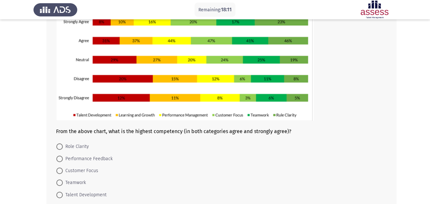
scroll to position [97, 0]
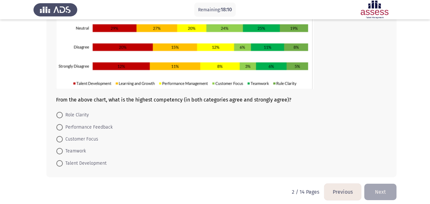
click at [77, 117] on span "Role Clarity" at bounding box center [76, 115] width 26 height 8
click at [63, 117] on input "Role Clarity" at bounding box center [59, 115] width 6 height 6
radio input "true"
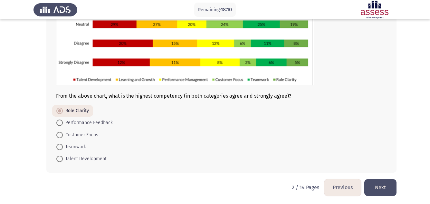
scroll to position [102, 0]
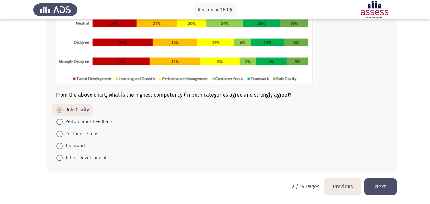
click at [383, 180] on button "Next" at bounding box center [381, 186] width 32 height 16
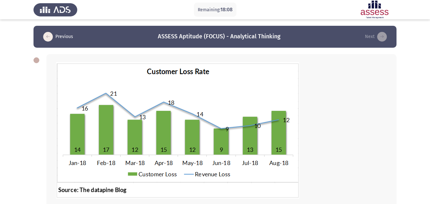
scroll to position [64, 0]
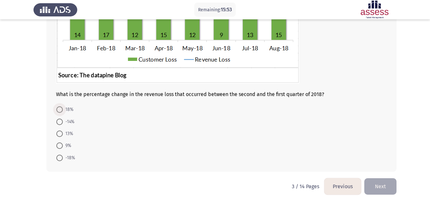
click at [68, 112] on span "18%" at bounding box center [68, 110] width 11 height 8
click at [63, 112] on input "18%" at bounding box center [59, 109] width 6 height 6
radio input "true"
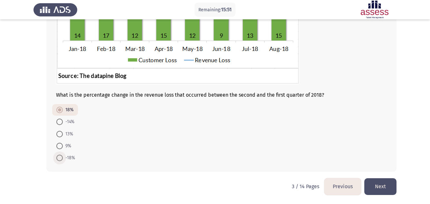
click at [68, 156] on span "-18%" at bounding box center [69, 158] width 12 height 8
click at [63, 156] on input "-18%" at bounding box center [59, 158] width 6 height 6
radio input "true"
click at [386, 197] on html "Remaining: 15:46 Previous ASSESS Aptitude (FOCUS) - Analytical Thinking Next Wh…" at bounding box center [215, 45] width 430 height 318
click at [386, 192] on button "Next" at bounding box center [381, 186] width 32 height 16
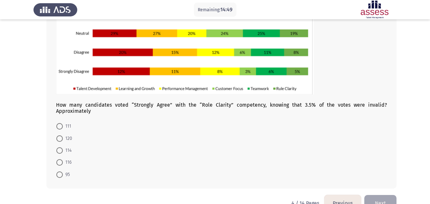
scroll to position [97, 0]
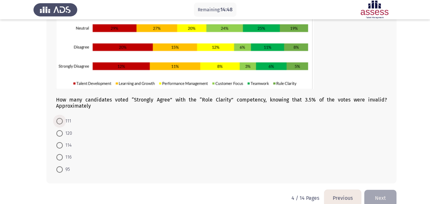
click at [58, 118] on span at bounding box center [59, 121] width 6 height 6
click at [58, 118] on input "111" at bounding box center [59, 121] width 6 height 6
radio input "true"
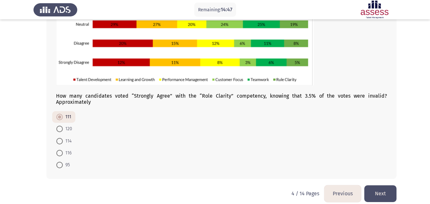
scroll to position [102, 0]
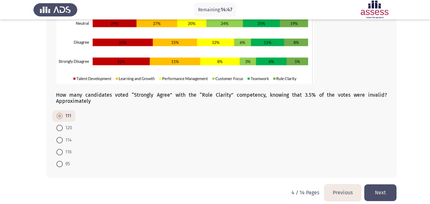
click at [379, 189] on button "Next" at bounding box center [381, 192] width 32 height 16
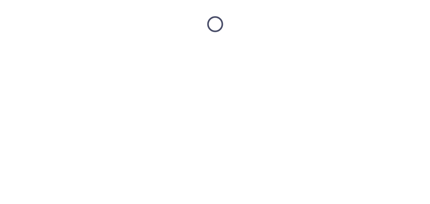
scroll to position [0, 0]
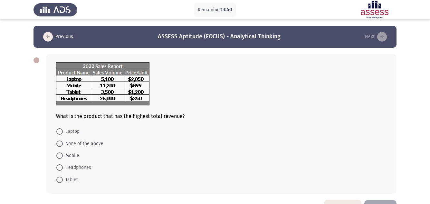
click at [1, 128] on app-assessment-container "Remaining: 13:40 Previous ASSESS Aptitude (FOCUS) - Analytical Thinking Next Wh…" at bounding box center [215, 113] width 430 height 174
click at [66, 134] on span "Laptop" at bounding box center [71, 132] width 17 height 8
click at [63, 134] on input "Laptop" at bounding box center [59, 131] width 6 height 6
radio input "true"
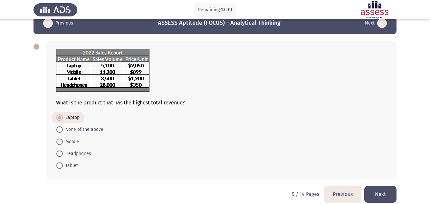
scroll to position [21, 0]
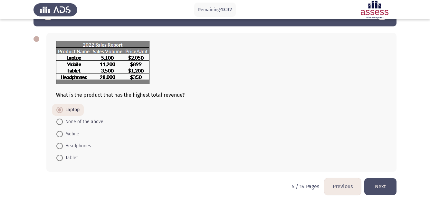
click at [390, 185] on button "Next" at bounding box center [381, 186] width 32 height 16
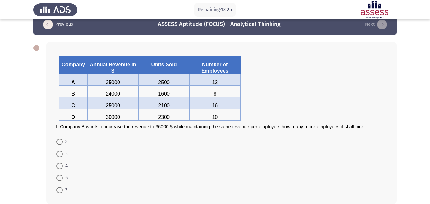
scroll to position [32, 0]
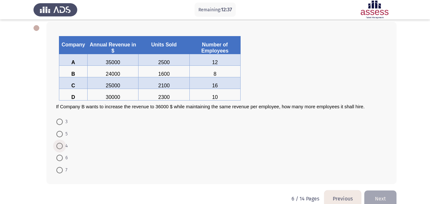
click at [61, 144] on span at bounding box center [59, 146] width 6 height 6
click at [61, 144] on input "4" at bounding box center [59, 146] width 6 height 6
radio input "true"
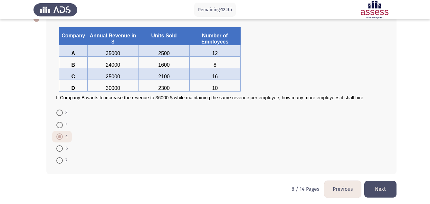
scroll to position [44, 0]
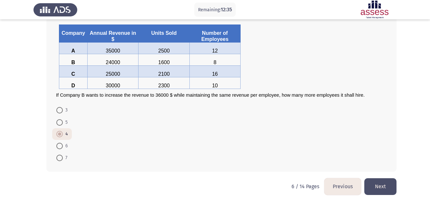
click at [390, 183] on button "Next" at bounding box center [381, 186] width 32 height 16
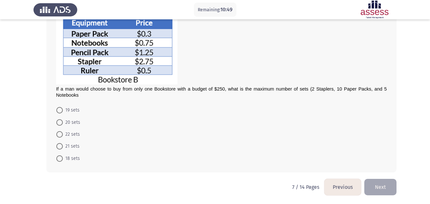
scroll to position [120, 0]
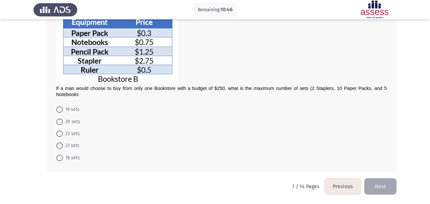
click at [59, 133] on span at bounding box center [59, 134] width 6 height 6
click at [59, 133] on input "22 sets" at bounding box center [59, 134] width 6 height 6
radio input "true"
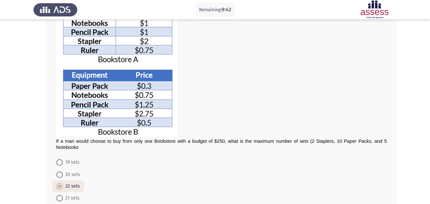
scroll to position [119, 0]
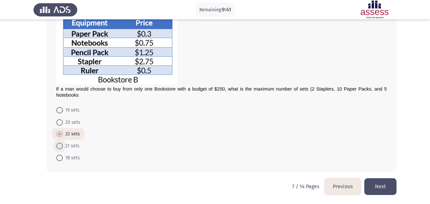
click at [75, 144] on span "21 sets" at bounding box center [71, 146] width 17 height 8
click at [63, 144] on input "21 sets" at bounding box center [59, 146] width 6 height 6
radio input "true"
click at [374, 186] on button "Next" at bounding box center [381, 186] width 32 height 16
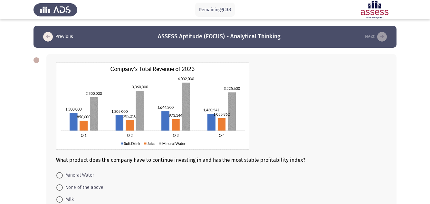
scroll to position [32, 0]
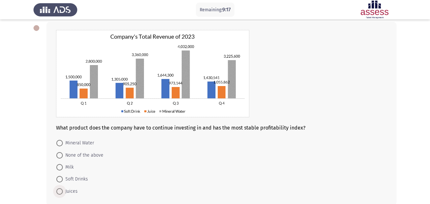
click at [70, 188] on span "Juices" at bounding box center [70, 192] width 15 height 8
click at [63, 188] on input "Juices" at bounding box center [59, 191] width 6 height 6
radio input "true"
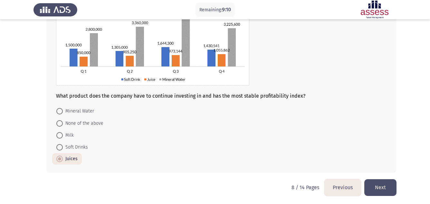
scroll to position [65, 0]
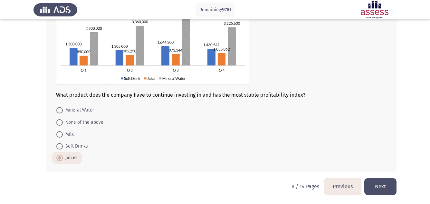
click at [384, 187] on button "Next" at bounding box center [381, 186] width 32 height 16
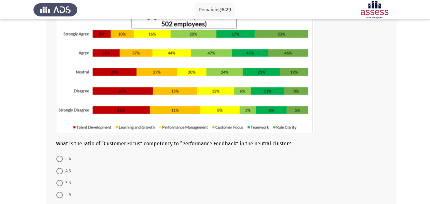
scroll to position [64, 0]
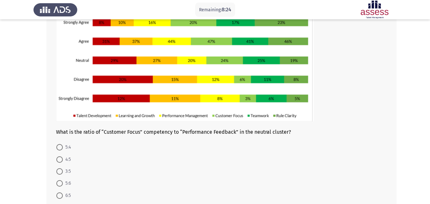
click at [62, 183] on span at bounding box center [59, 183] width 6 height 6
click at [62, 183] on input "5:6" at bounding box center [59, 183] width 6 height 6
radio input "true"
click at [58, 193] on span at bounding box center [59, 195] width 6 height 6
click at [58, 193] on input "6:5" at bounding box center [59, 195] width 6 height 6
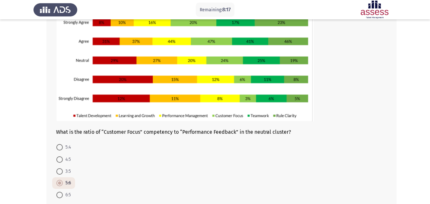
radio input "true"
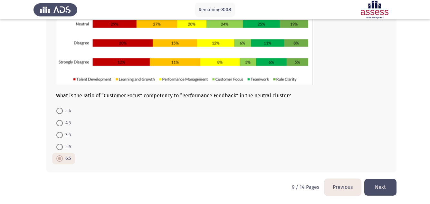
scroll to position [102, 0]
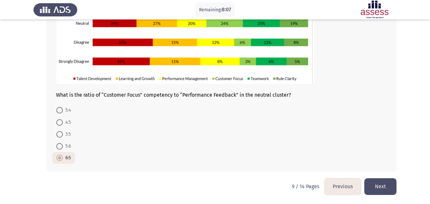
click at [378, 185] on button "Next" at bounding box center [381, 186] width 32 height 16
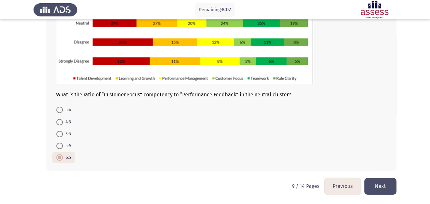
scroll to position [0, 0]
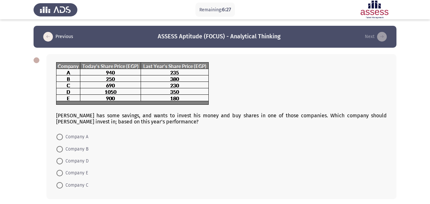
click at [25, 91] on app-assessment-container "Remaining: 6:27 Previous ASSESS Aptitude (FOCUS) - Analytical Thinking Next [PE…" at bounding box center [215, 116] width 430 height 180
click at [73, 170] on span "Company E" at bounding box center [75, 173] width 25 height 8
click at [63, 170] on input "Company E" at bounding box center [59, 173] width 6 height 6
radio input "true"
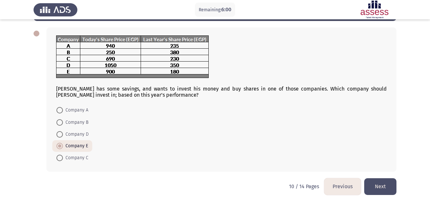
click at [380, 185] on button "Next" at bounding box center [380, 186] width 32 height 16
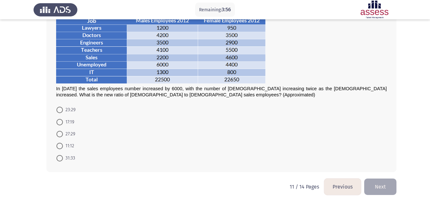
scroll to position [45, 0]
click at [68, 145] on span "11:12" at bounding box center [68, 146] width 11 height 8
click at [63, 145] on input "11:12" at bounding box center [59, 146] width 6 height 6
radio input "true"
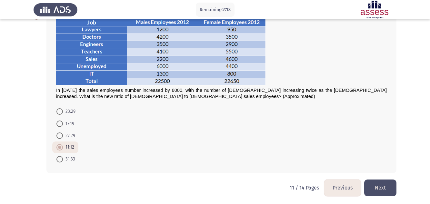
scroll to position [45, 0]
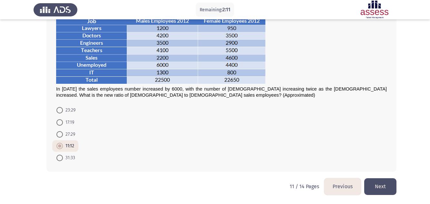
click at [377, 181] on button "Next" at bounding box center [380, 186] width 32 height 16
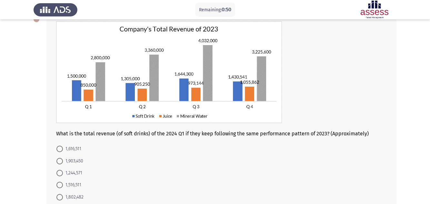
scroll to position [48, 0]
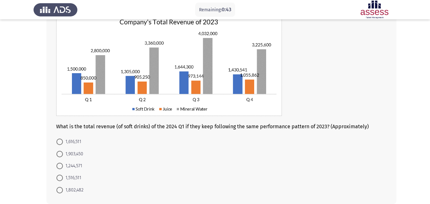
click at [71, 177] on span "1,516,511" at bounding box center [72, 178] width 18 height 8
click at [63, 177] on input "1,516,511" at bounding box center [59, 178] width 6 height 6
radio input "true"
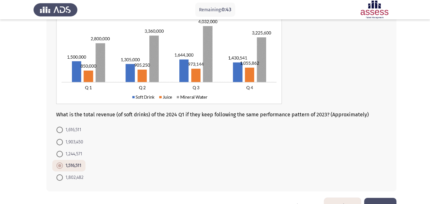
scroll to position [80, 0]
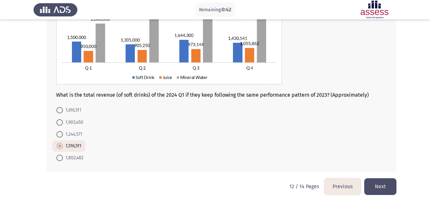
click at [379, 181] on button "Next" at bounding box center [380, 186] width 32 height 16
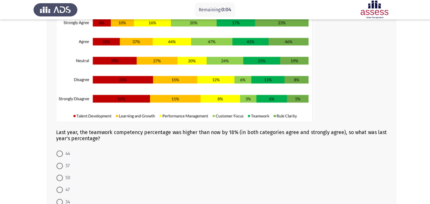
scroll to position [64, 0]
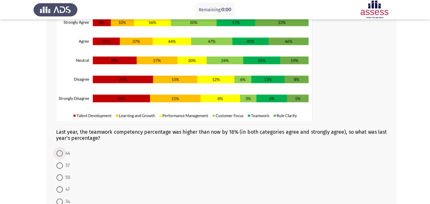
click at [70, 150] on span "44" at bounding box center [66, 154] width 7 height 8
click at [63, 150] on input "44" at bounding box center [59, 153] width 6 height 6
radio input "true"
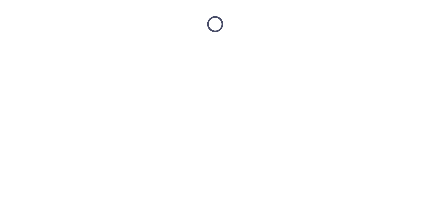
scroll to position [0, 0]
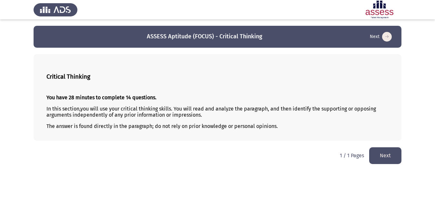
click at [376, 155] on button "Next" at bounding box center [385, 155] width 32 height 16
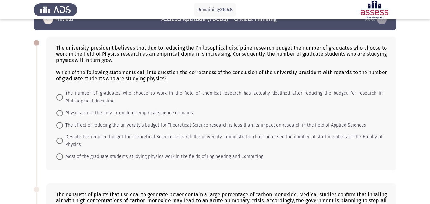
scroll to position [32, 0]
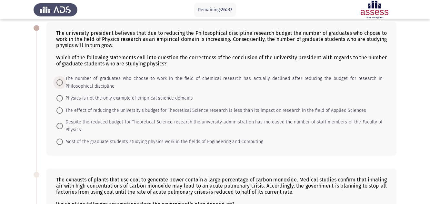
click at [311, 80] on span "The number of graduates who choose to work in the field of chemical research ha…" at bounding box center [223, 82] width 320 height 15
click at [63, 80] on input "The number of graduates who choose to work in the field of chemical research ha…" at bounding box center [59, 82] width 6 height 6
radio input "true"
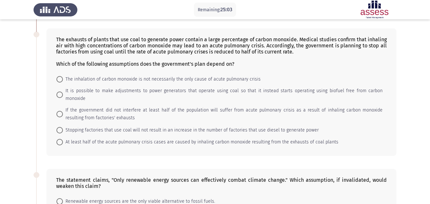
scroll to position [161, 0]
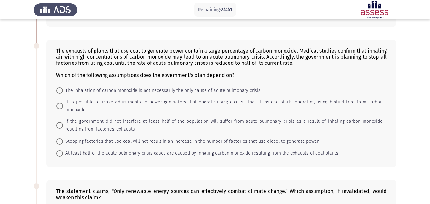
click at [143, 138] on span "Stopping factories that use coal will not result in an increase in the number o…" at bounding box center [191, 142] width 256 height 8
click at [63, 138] on input "Stopping factories that use coal will not result in an increase in the number o…" at bounding box center [59, 141] width 6 height 6
radio input "true"
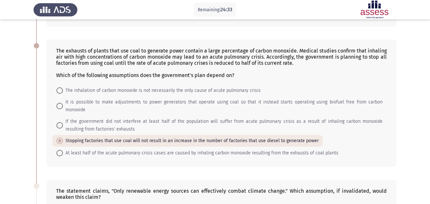
click at [167, 149] on span "At least half of the acute pulmonary crisis cases are caused by inhaling carbon…" at bounding box center [200, 153] width 275 height 8
click at [63, 150] on input "At least half of the acute pulmonary crisis cases are caused by inhaling carbon…" at bounding box center [59, 153] width 6 height 6
radio input "true"
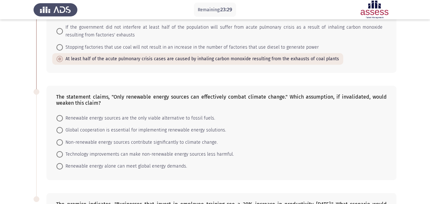
scroll to position [268, 0]
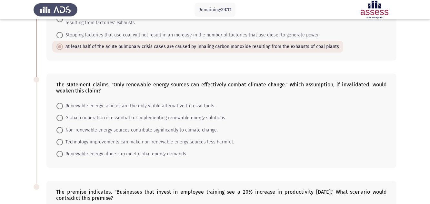
click at [165, 126] on span "Non-renewable energy sources contribute significantly to climate change." at bounding box center [140, 130] width 155 height 8
click at [63, 127] on input "Non-renewable energy sources contribute significantly to climate change." at bounding box center [59, 130] width 6 height 6
radio input "true"
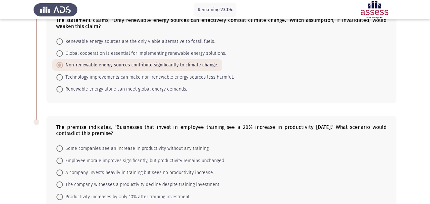
scroll to position [364, 0]
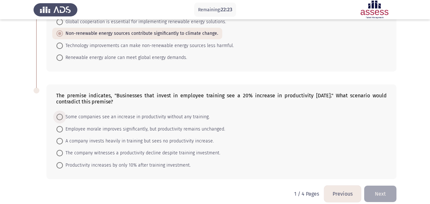
click at [156, 113] on span "Some companies see an increase in productivity without any training." at bounding box center [136, 117] width 147 height 8
click at [63, 114] on input "Some companies see an increase in productivity without any training." at bounding box center [59, 117] width 6 height 6
radio input "true"
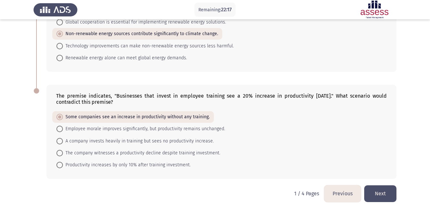
click at [156, 137] on span "A company invests heavily in training but sees no productivity increase." at bounding box center [138, 141] width 151 height 8
click at [63, 138] on input "A company invests heavily in training but sees no productivity increase." at bounding box center [59, 141] width 6 height 6
radio input "true"
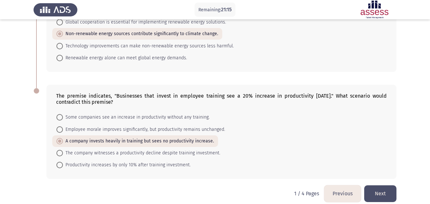
click at [368, 186] on button "Next" at bounding box center [380, 193] width 32 height 16
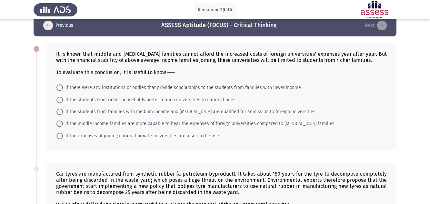
scroll to position [0, 0]
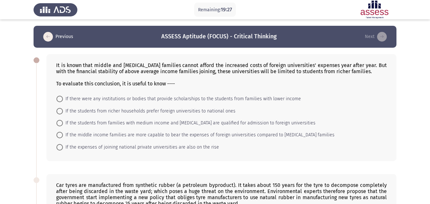
click at [164, 97] on span "If there were any institutions or bodies that provide scholarships to the stude…" at bounding box center [182, 99] width 238 height 8
click at [63, 97] on input "If there were any institutions or bodies that provide scholarships to the stude…" at bounding box center [59, 99] width 6 height 6
radio input "true"
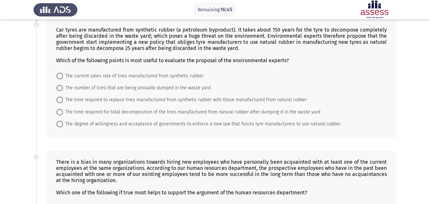
scroll to position [146, 0]
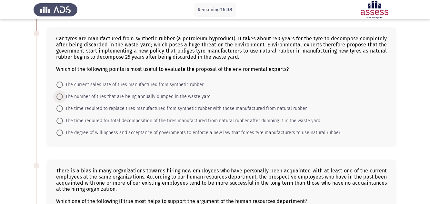
click at [118, 97] on span "The number of tires that are being annually dumped in the waste yard" at bounding box center [137, 97] width 148 height 8
click at [63, 97] on input "The number of tires that are being annually dumped in the waste yard" at bounding box center [59, 97] width 6 height 6
radio input "true"
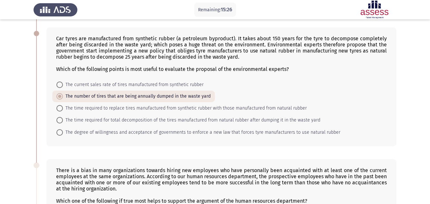
click at [130, 122] on span "The time required for total decomposition of the tires manufactured from natura…" at bounding box center [191, 120] width 257 height 8
click at [63, 122] on input "The time required for total decomposition of the tires manufactured from natura…" at bounding box center [59, 120] width 6 height 6
radio input "true"
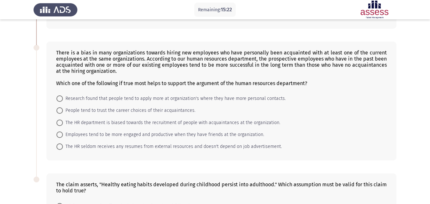
scroll to position [275, 0]
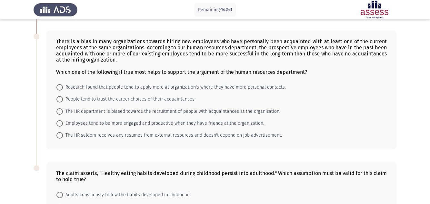
click at [98, 124] on span "Employees tend to be more engaged and productive when they have friends at the …" at bounding box center [163, 124] width 201 height 8
click at [63, 124] on input "Employees tend to be more engaged and productive when they have friends at the …" at bounding box center [59, 123] width 6 height 6
radio input "true"
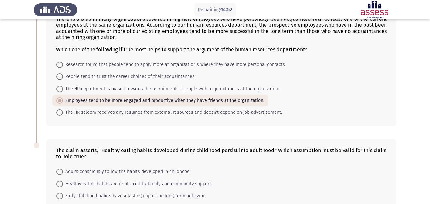
scroll to position [307, 0]
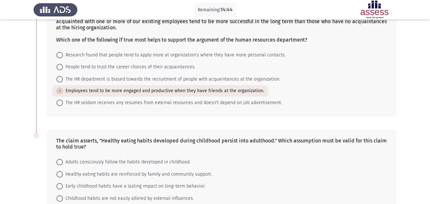
click at [100, 69] on span "People tend to trust the career choices of their acquaintances." at bounding box center [129, 67] width 133 height 8
click at [63, 69] on input "People tend to trust the career choices of their acquaintances." at bounding box center [59, 67] width 6 height 6
radio input "true"
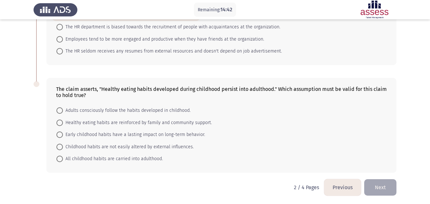
scroll to position [360, 0]
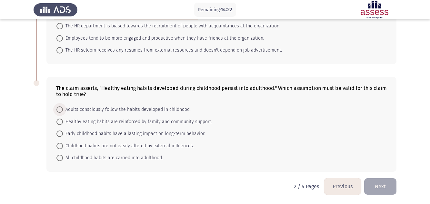
click at [135, 112] on span "Adults consciously follow the habits developed in childhood." at bounding box center [127, 110] width 128 height 8
click at [63, 112] on input "Adults consciously follow the habits developed in childhood." at bounding box center [59, 109] width 6 height 6
radio input "true"
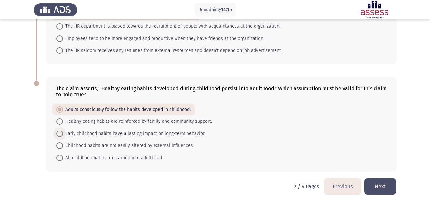
click at [135, 133] on span "Early childhood habits have a lasting impact on long-term behavior." at bounding box center [134, 134] width 142 height 8
click at [63, 133] on input "Early childhood habits have a lasting impact on long-term behavior." at bounding box center [59, 134] width 6 height 6
radio input "true"
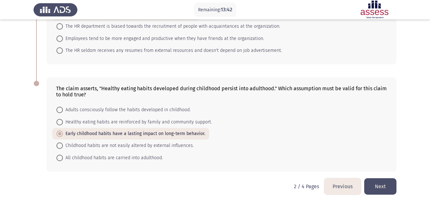
click at [376, 186] on button "Next" at bounding box center [380, 186] width 32 height 16
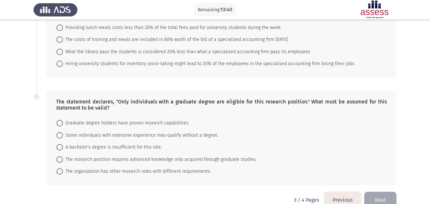
scroll to position [376, 0]
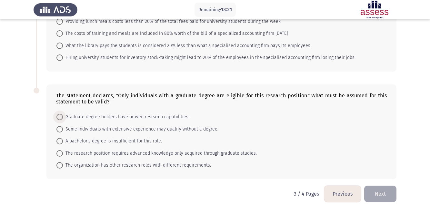
click at [132, 113] on span "Graduate degree holders have proven research capabilities." at bounding box center [126, 117] width 126 height 8
click at [63, 114] on input "Graduate degree holders have proven research capabilities." at bounding box center [59, 117] width 6 height 6
radio input "true"
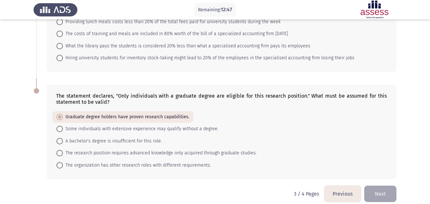
click at [150, 149] on span "The research position requires advanced knowledge only acquired through graduat…" at bounding box center [160, 153] width 194 height 8
click at [63, 150] on input "The research position requires advanced knowledge only acquired through graduat…" at bounding box center [59, 153] width 6 height 6
radio input "true"
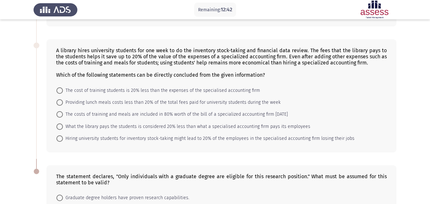
scroll to position [279, 0]
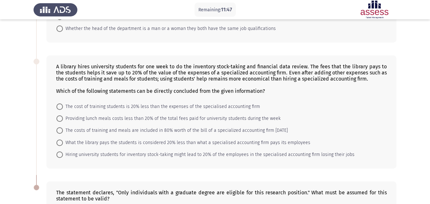
click at [120, 139] on span "What the library pays the students is considered 20% less than what a specialis…" at bounding box center [186, 143] width 247 height 8
click at [63, 140] on input "What the library pays the students is considered 20% less than what a specialis…" at bounding box center [59, 143] width 6 height 6
radio input "true"
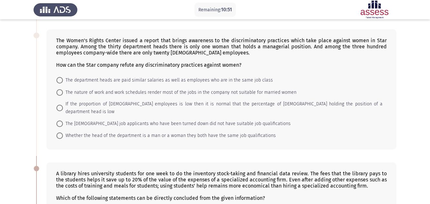
scroll to position [182, 0]
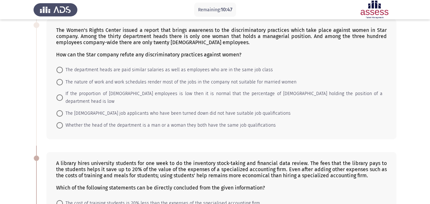
click at [163, 83] on span "The nature of work and work schedules render most of the jobs in the company no…" at bounding box center [179, 82] width 233 height 8
click at [63, 83] on input "The nature of work and work schedules render most of the jobs in the company no…" at bounding box center [59, 82] width 6 height 6
radio input "true"
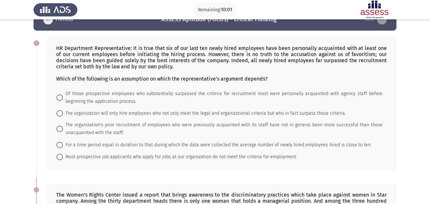
scroll to position [32, 0]
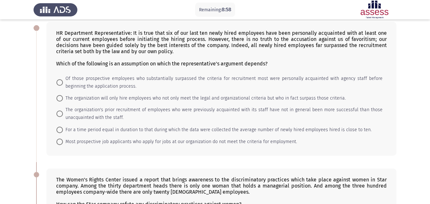
click at [220, 79] on span "Of those prospective employees who substantially surpassed the criteria for rec…" at bounding box center [223, 82] width 320 height 15
click at [63, 79] on input "Of those prospective employees who substantially surpassed the criteria for rec…" at bounding box center [59, 82] width 6 height 6
radio input "true"
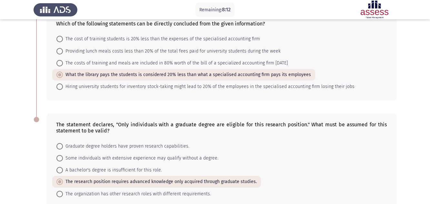
scroll to position [374, 0]
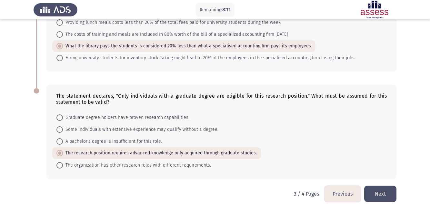
click at [389, 190] on button "Next" at bounding box center [380, 194] width 32 height 16
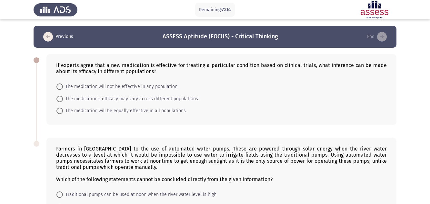
click at [129, 110] on span "The medication will be equally effective in all populations." at bounding box center [125, 111] width 124 height 8
click at [63, 110] on input "The medication will be equally effective in all populations." at bounding box center [59, 111] width 6 height 6
radio input "true"
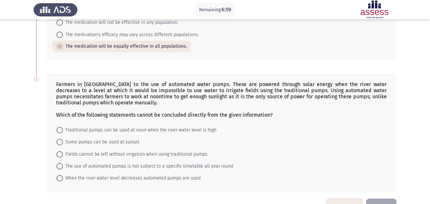
scroll to position [64, 0]
click at [106, 35] on span "The medication's efficacy may vary across different populations." at bounding box center [131, 35] width 136 height 8
click at [63, 35] on input "The medication's efficacy may vary across different populations." at bounding box center [59, 34] width 6 height 6
radio input "true"
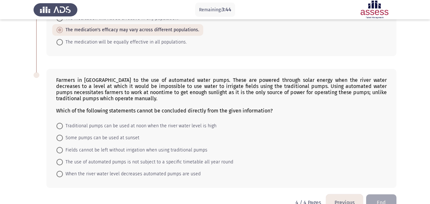
scroll to position [52, 0]
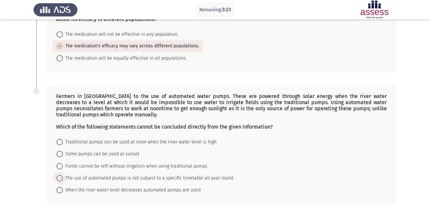
click at [89, 179] on span "The use of automated pumps is not subject to a specific timetable all year round" at bounding box center [148, 178] width 170 height 8
click at [63, 179] on input "The use of automated pumps is not subject to a specific timetable all year round" at bounding box center [59, 178] width 6 height 6
radio input "true"
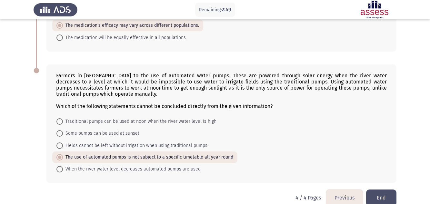
scroll to position [84, 0]
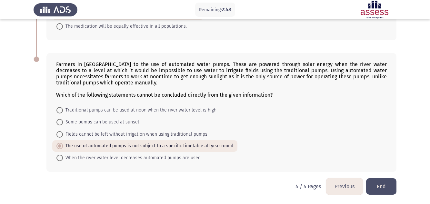
click at [383, 187] on button "End" at bounding box center [381, 186] width 30 height 16
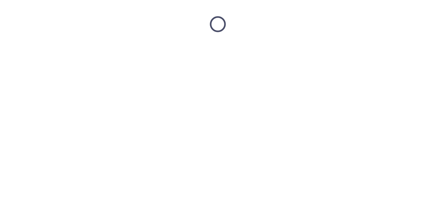
scroll to position [0, 0]
